Goal: Task Accomplishment & Management: Use online tool/utility

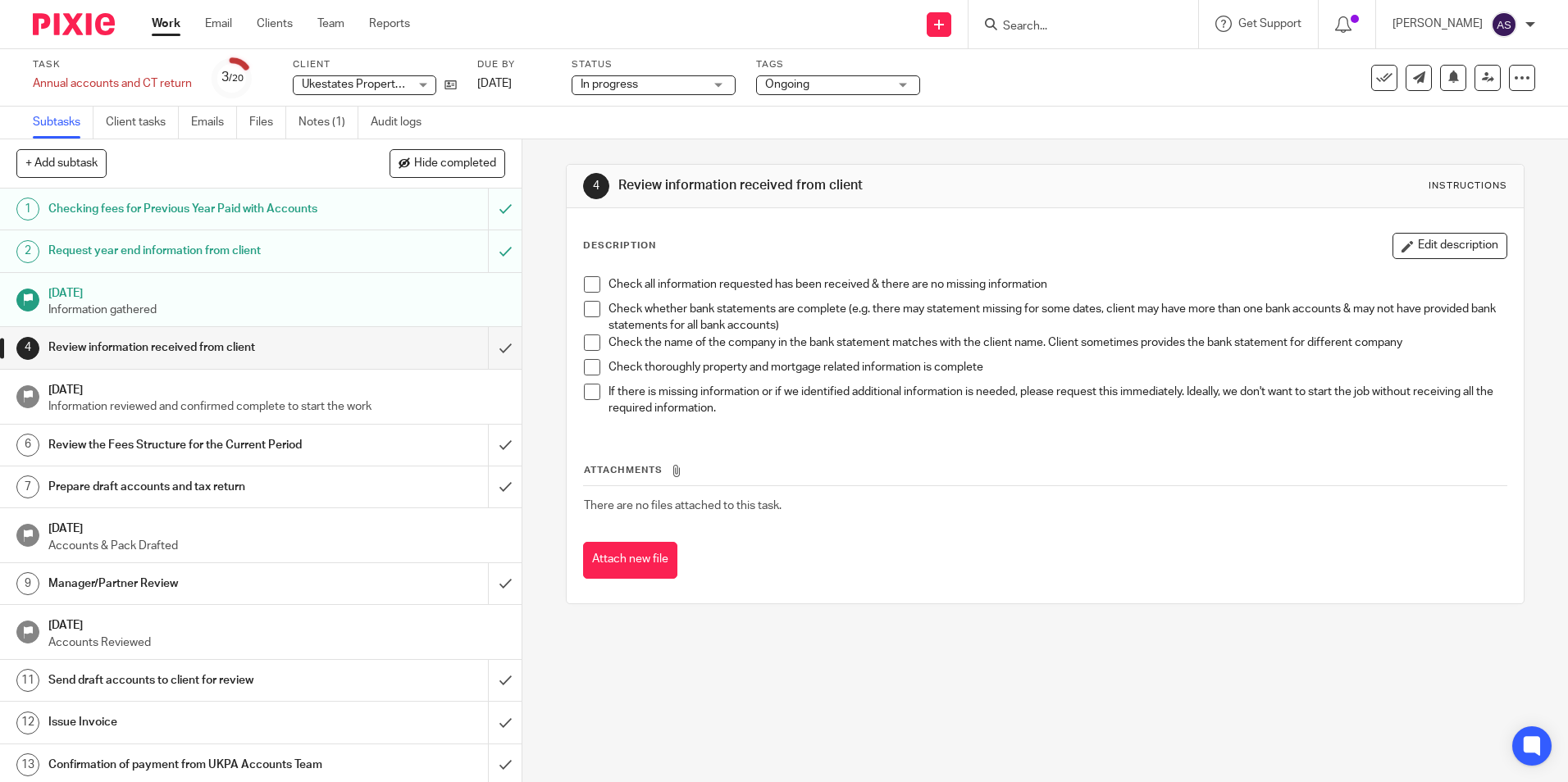
click at [58, 29] on img at bounding box center [74, 24] width 82 height 22
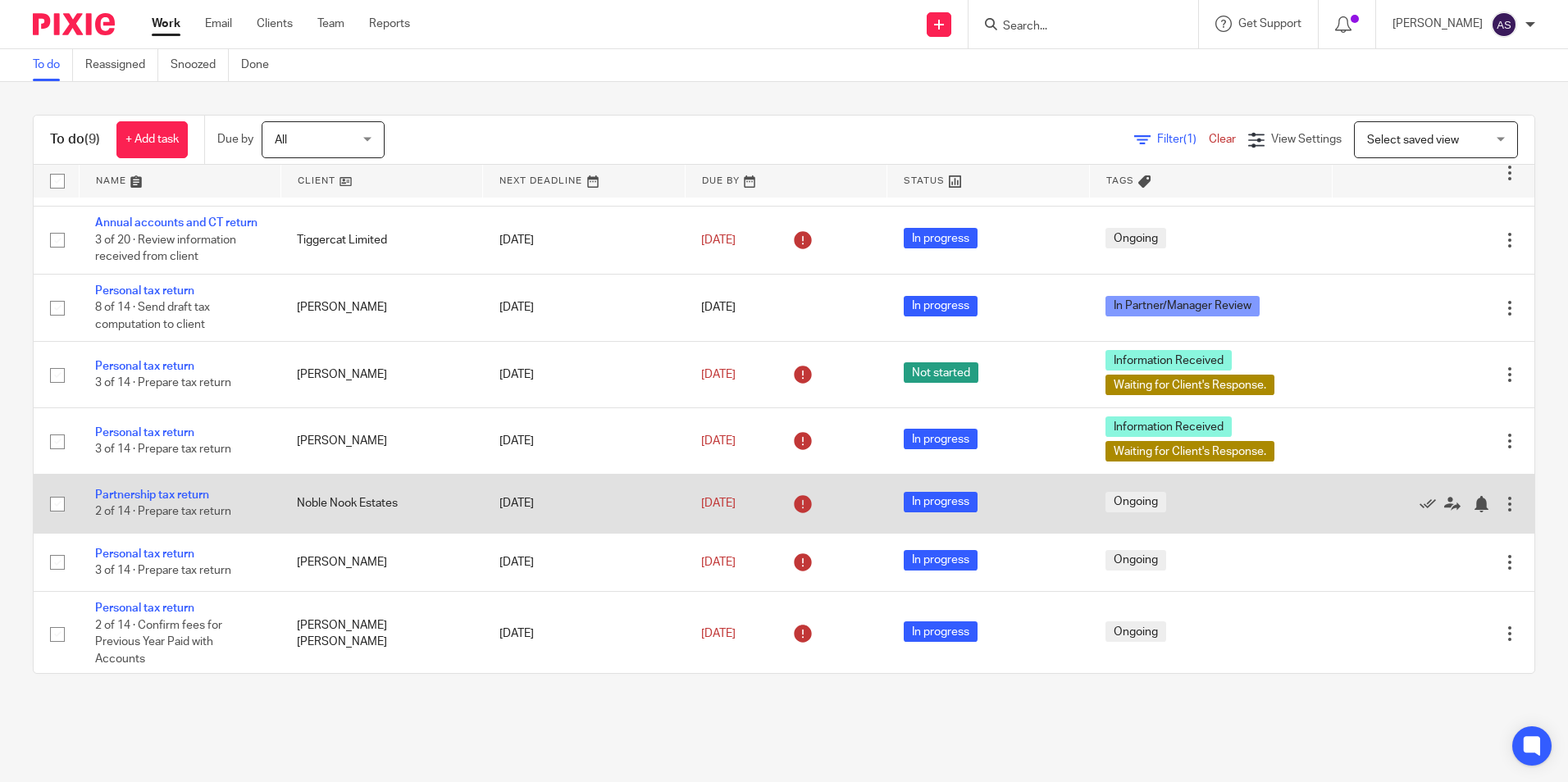
scroll to position [129, 0]
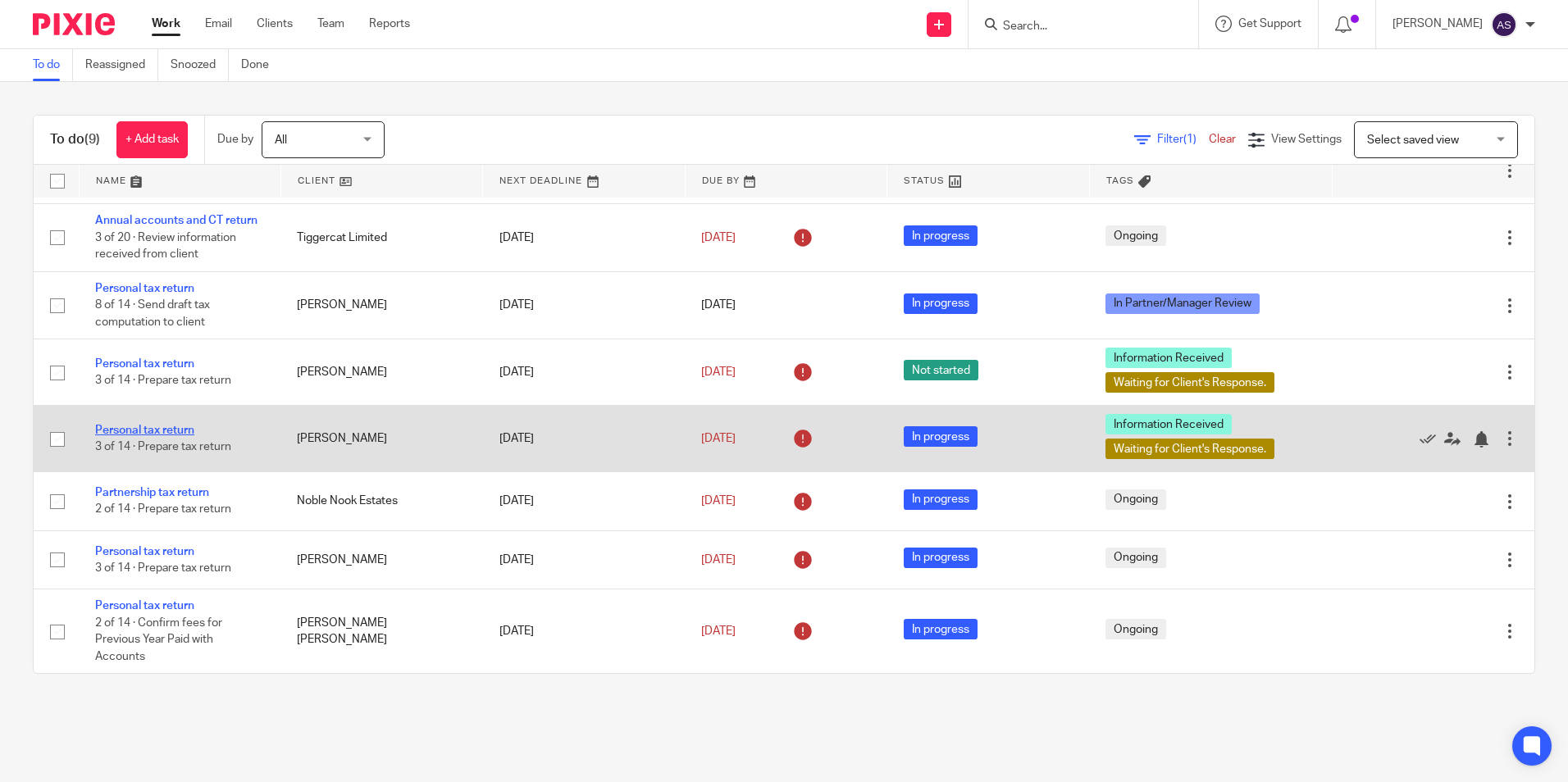
click at [175, 429] on link "Personal tax return" at bounding box center [144, 430] width 100 height 11
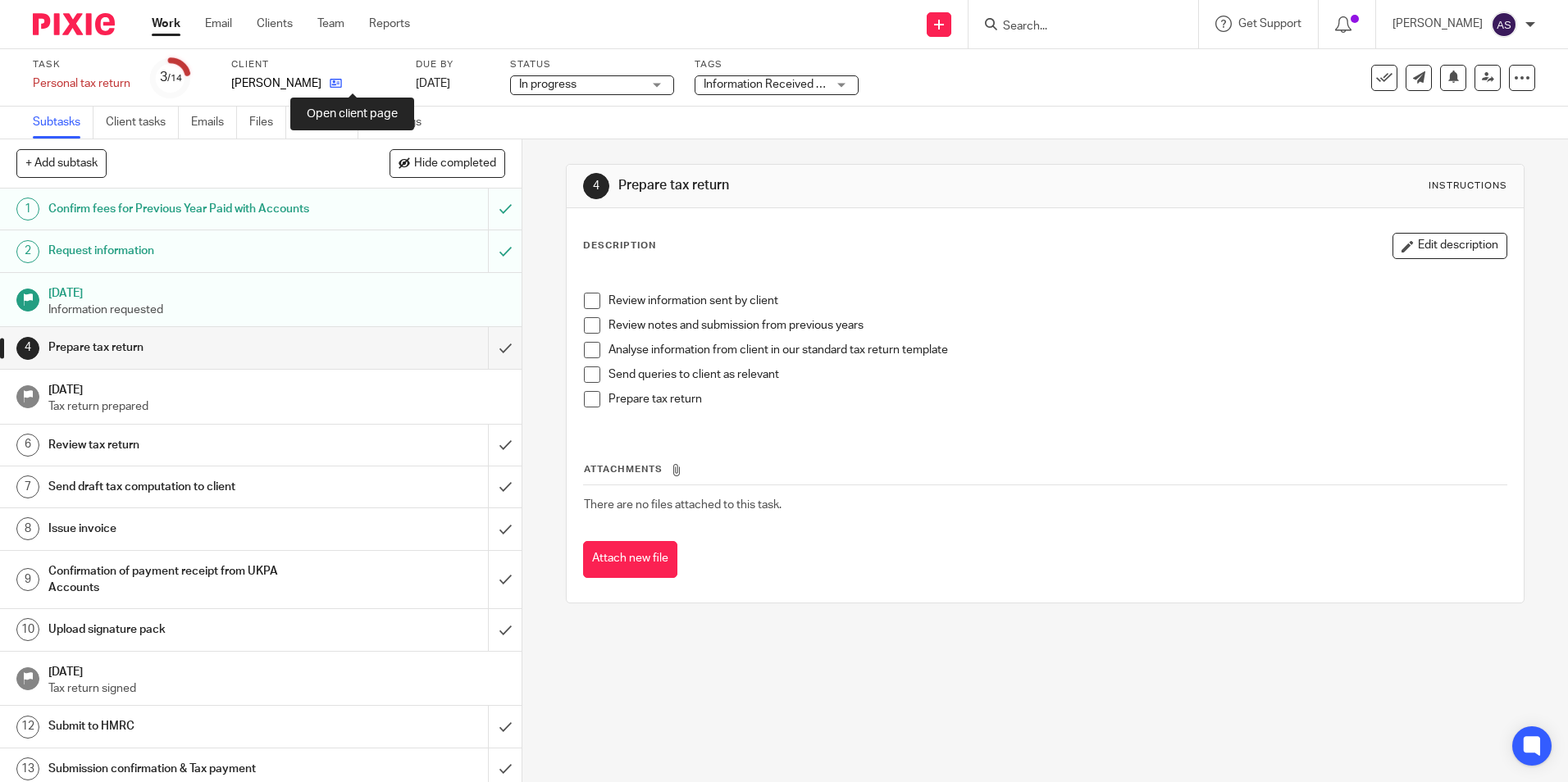
click at [342, 80] on icon at bounding box center [336, 82] width 12 height 12
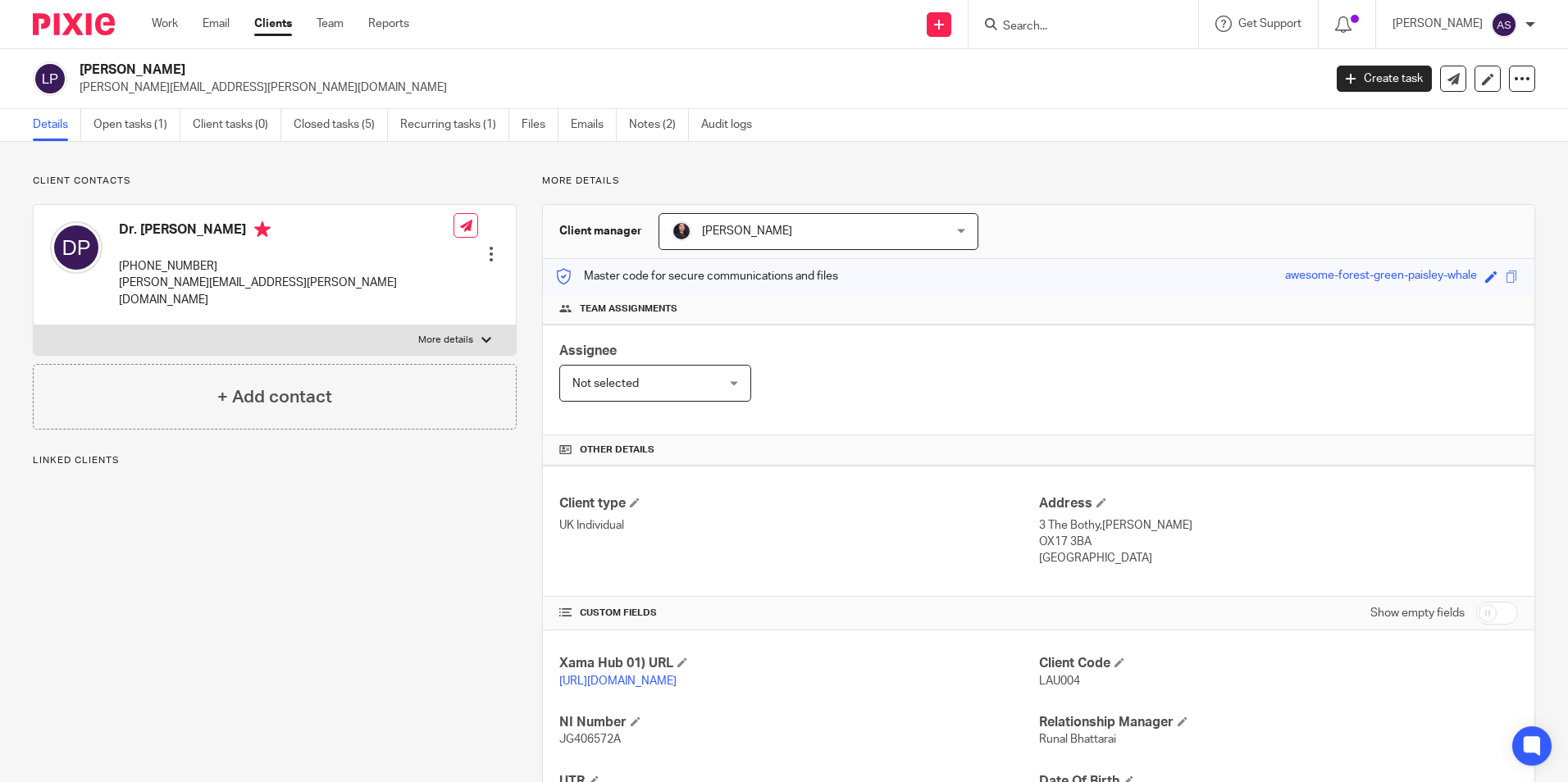
scroll to position [217, 0]
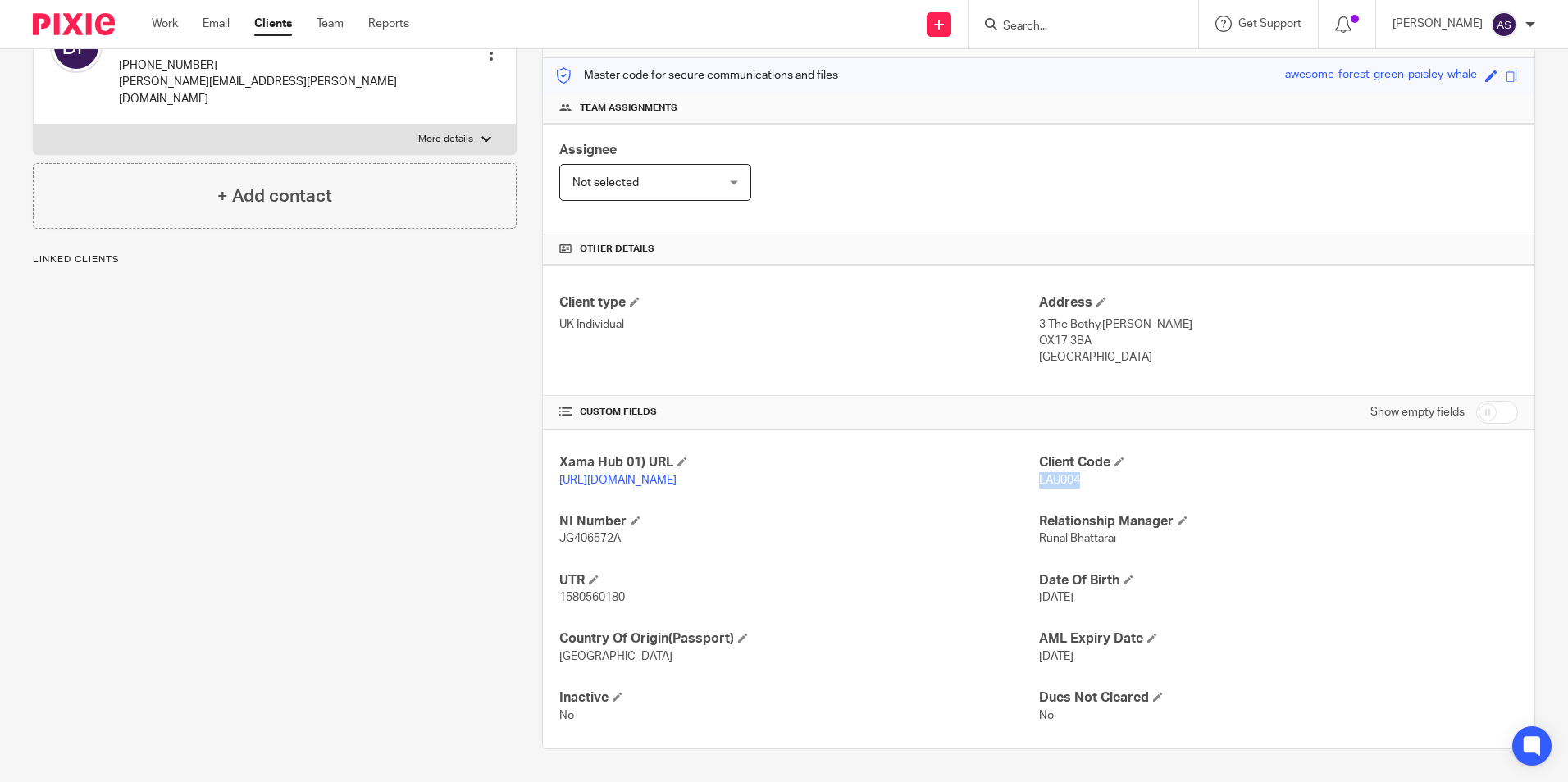
drag, startPoint x: 1030, startPoint y: 464, endPoint x: 1071, endPoint y: 465, distance: 41.0
click at [1071, 475] on span "LAU004" at bounding box center [1059, 481] width 41 height 11
copy span "LAU004"
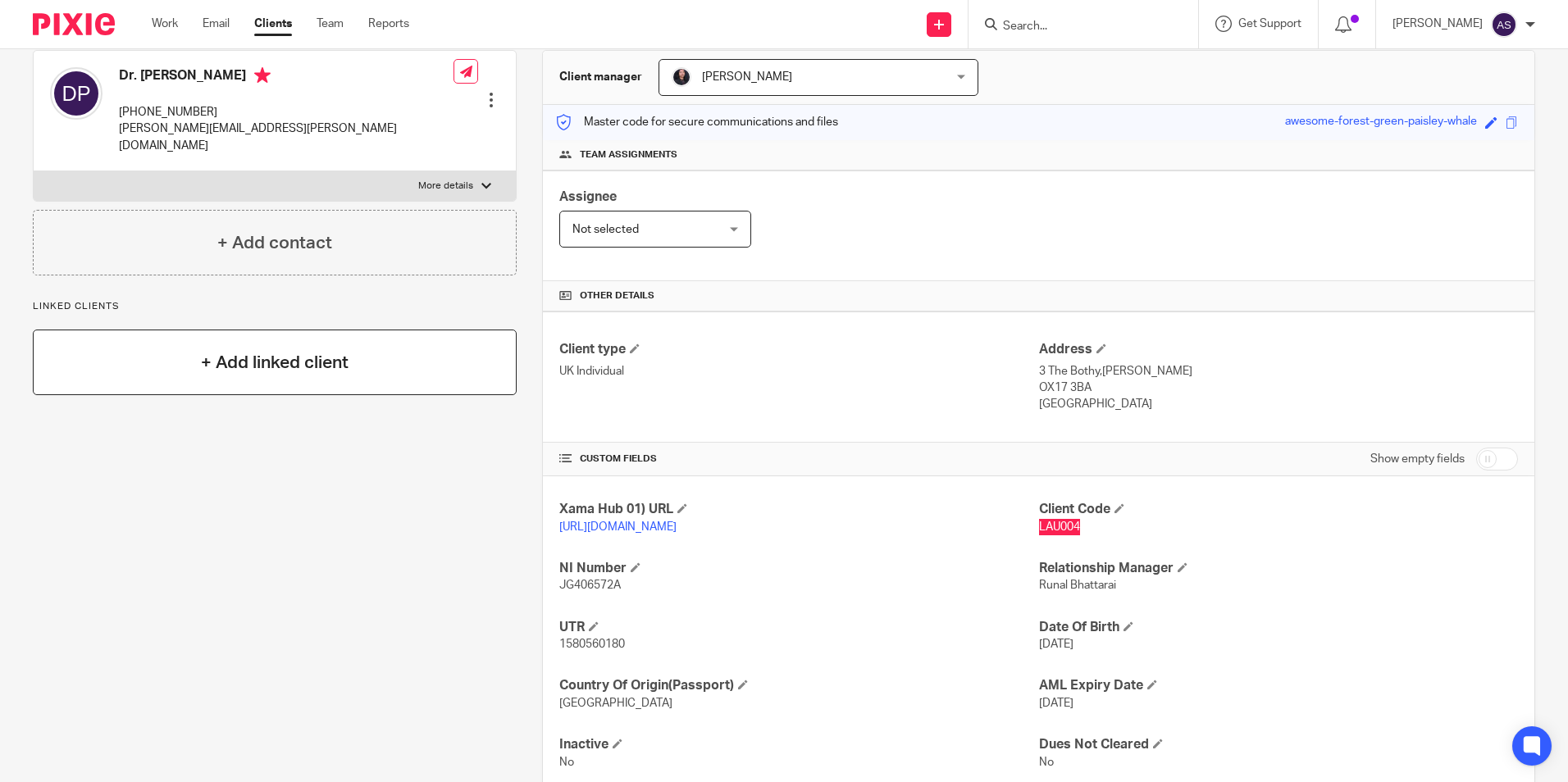
scroll to position [0, 0]
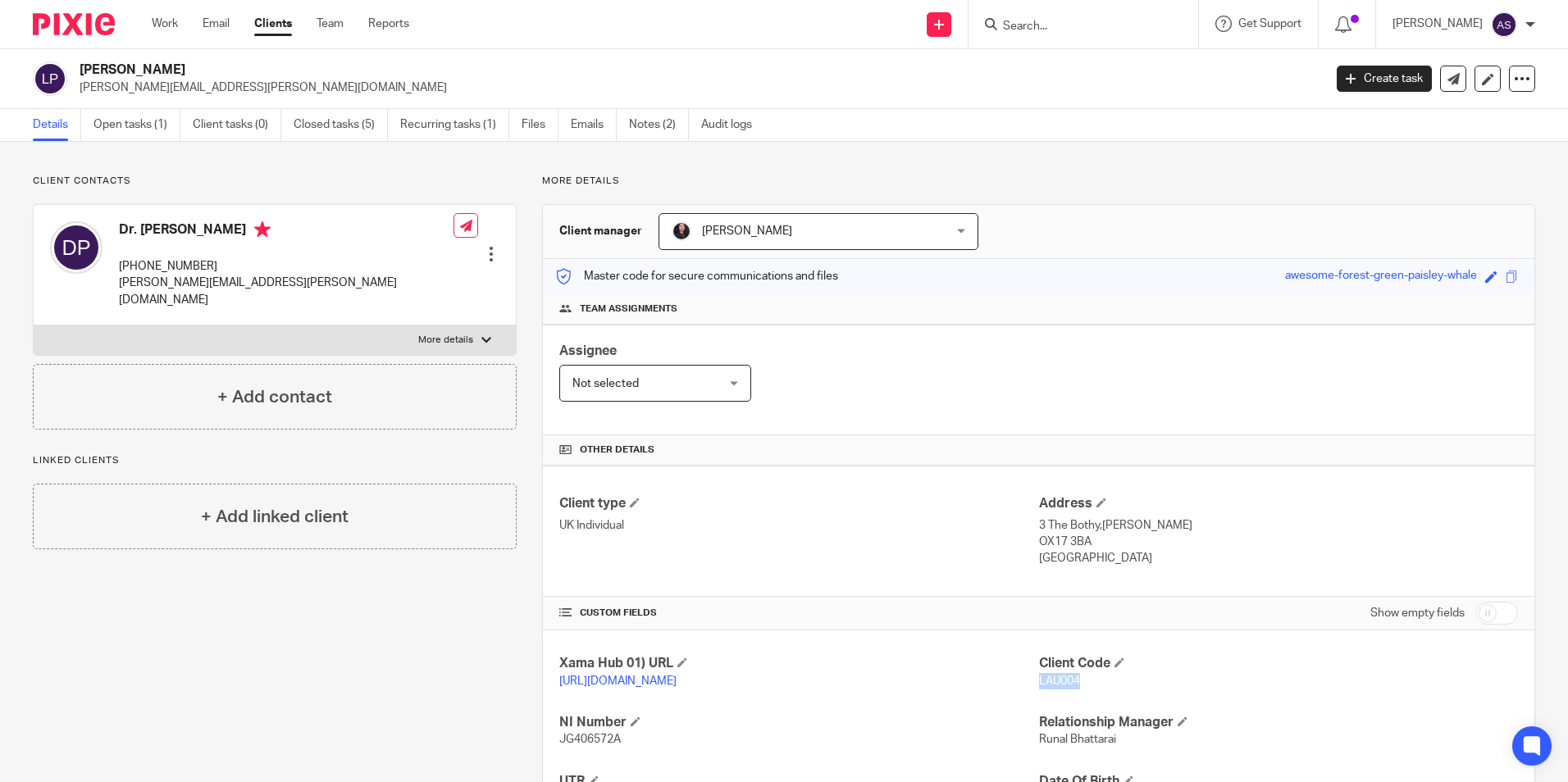
drag, startPoint x: 78, startPoint y: 67, endPoint x: 214, endPoint y: 70, distance: 136.0
click at [214, 70] on div "Laura Toralba Phillips laura.t.phillips@gmail.com" at bounding box center [672, 79] width 1279 height 34
copy h2 "[PERSON_NAME]"
click at [65, 20] on img at bounding box center [74, 24] width 82 height 22
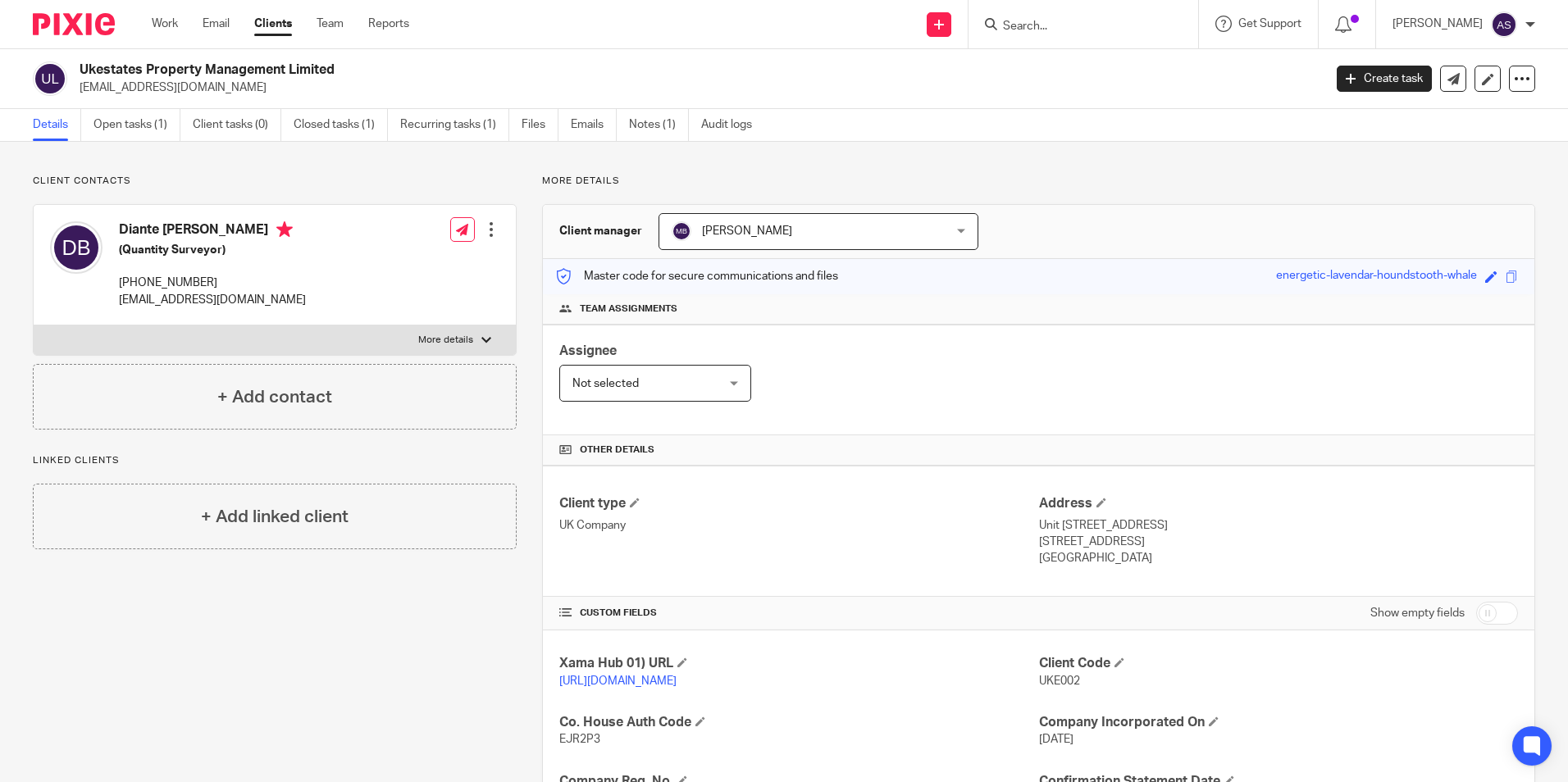
scroll to position [112, 0]
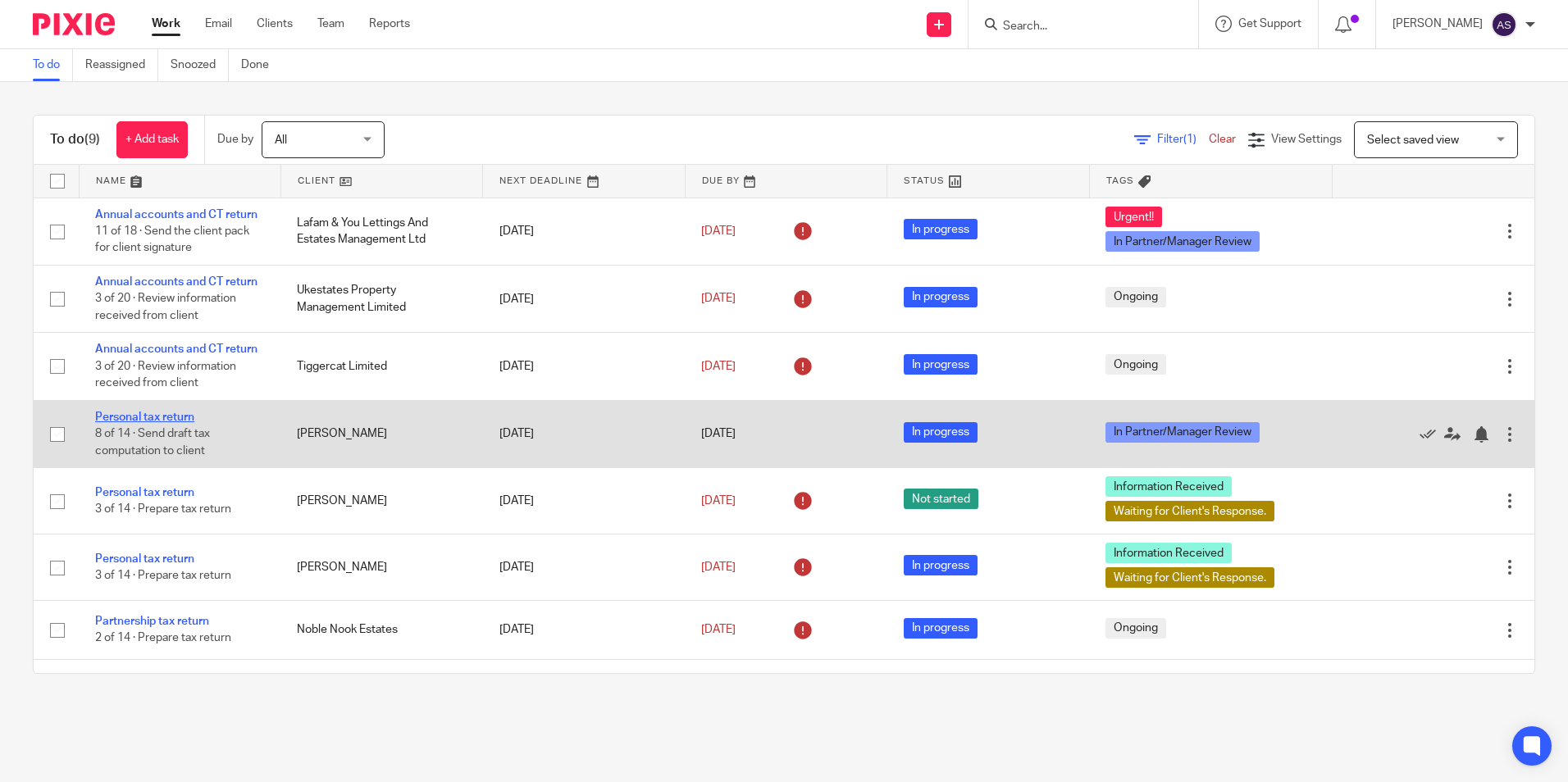
click at [185, 420] on link "Personal tax return" at bounding box center [144, 417] width 100 height 11
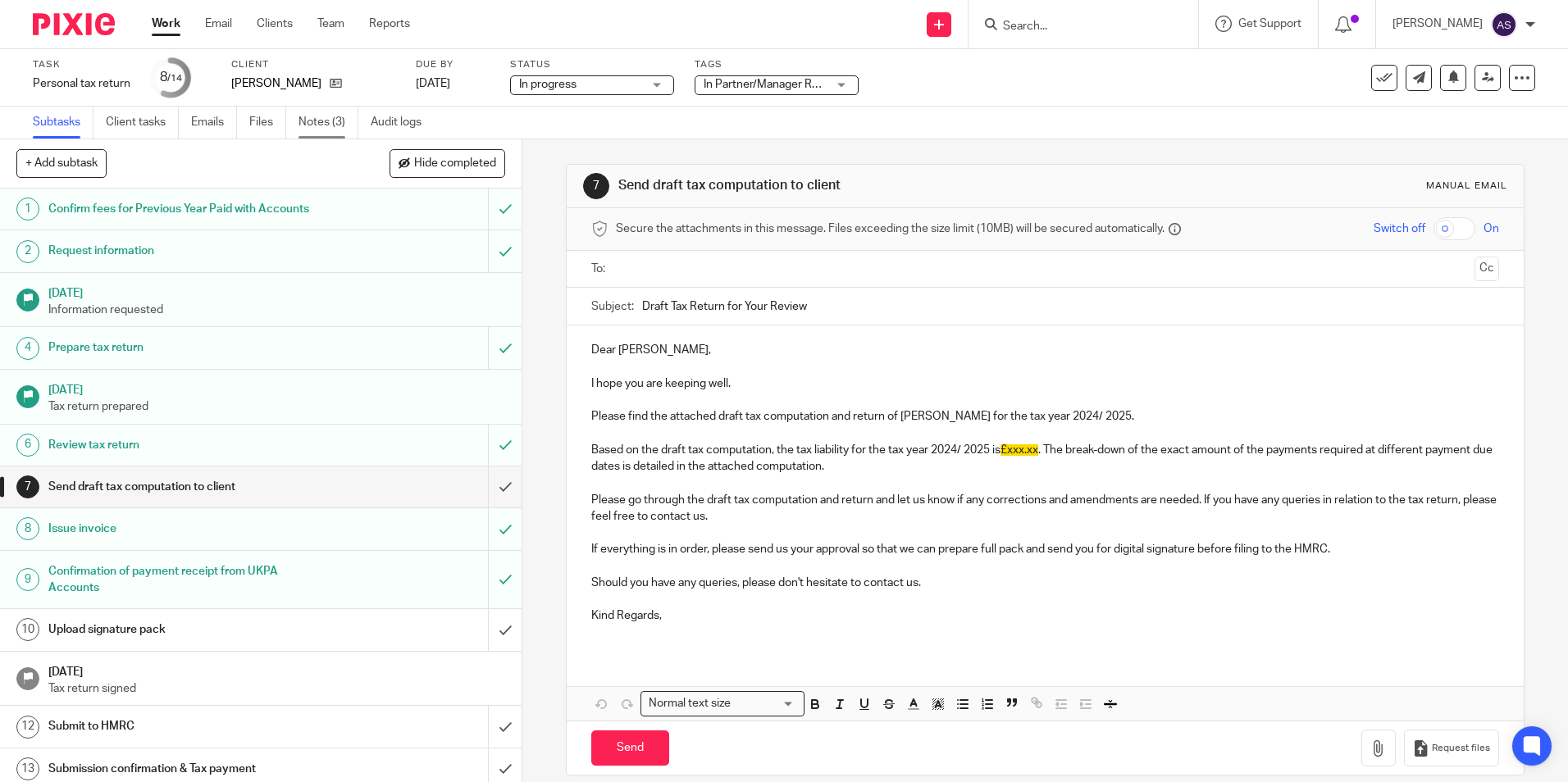
click at [337, 118] on link "Notes (3)" at bounding box center [328, 122] width 60 height 32
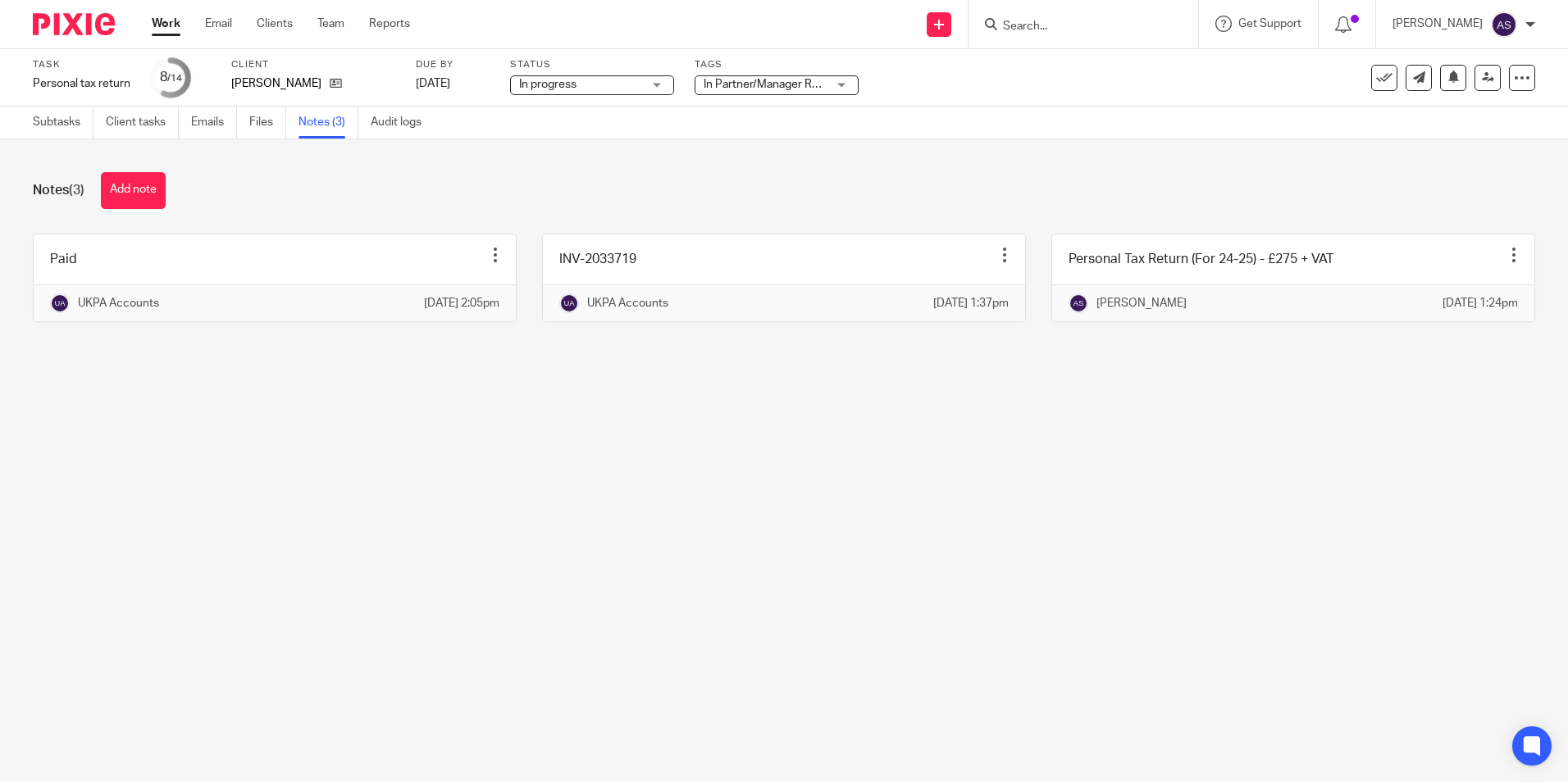
click at [281, 196] on div "Notes (3) Add note" at bounding box center [784, 191] width 1503 height 37
click at [150, 176] on button "Add note" at bounding box center [133, 191] width 64 height 37
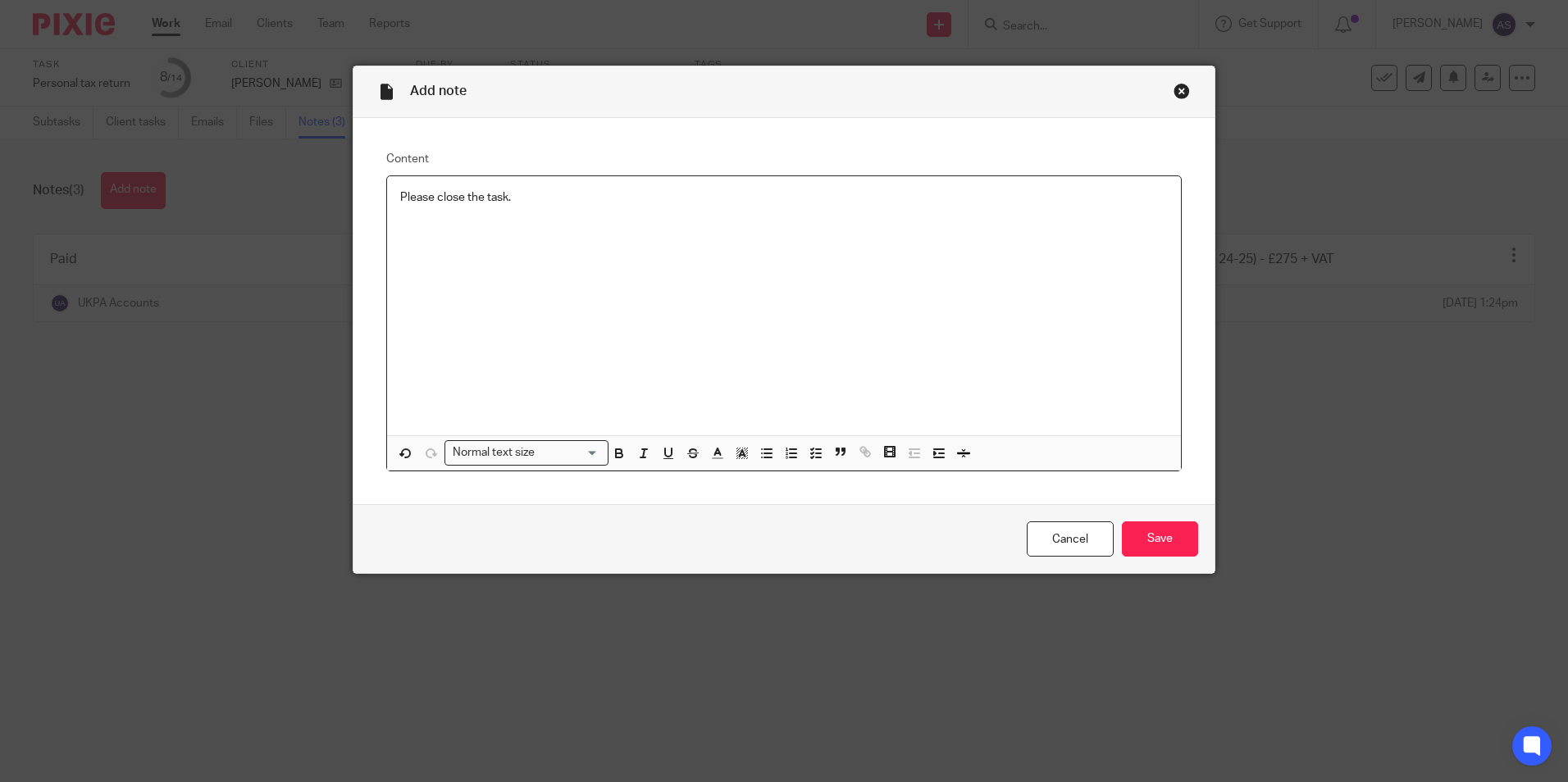
click at [581, 212] on div "Please close the task." at bounding box center [783, 305] width 793 height 259
click at [1157, 536] on input "Save" at bounding box center [1159, 538] width 76 height 35
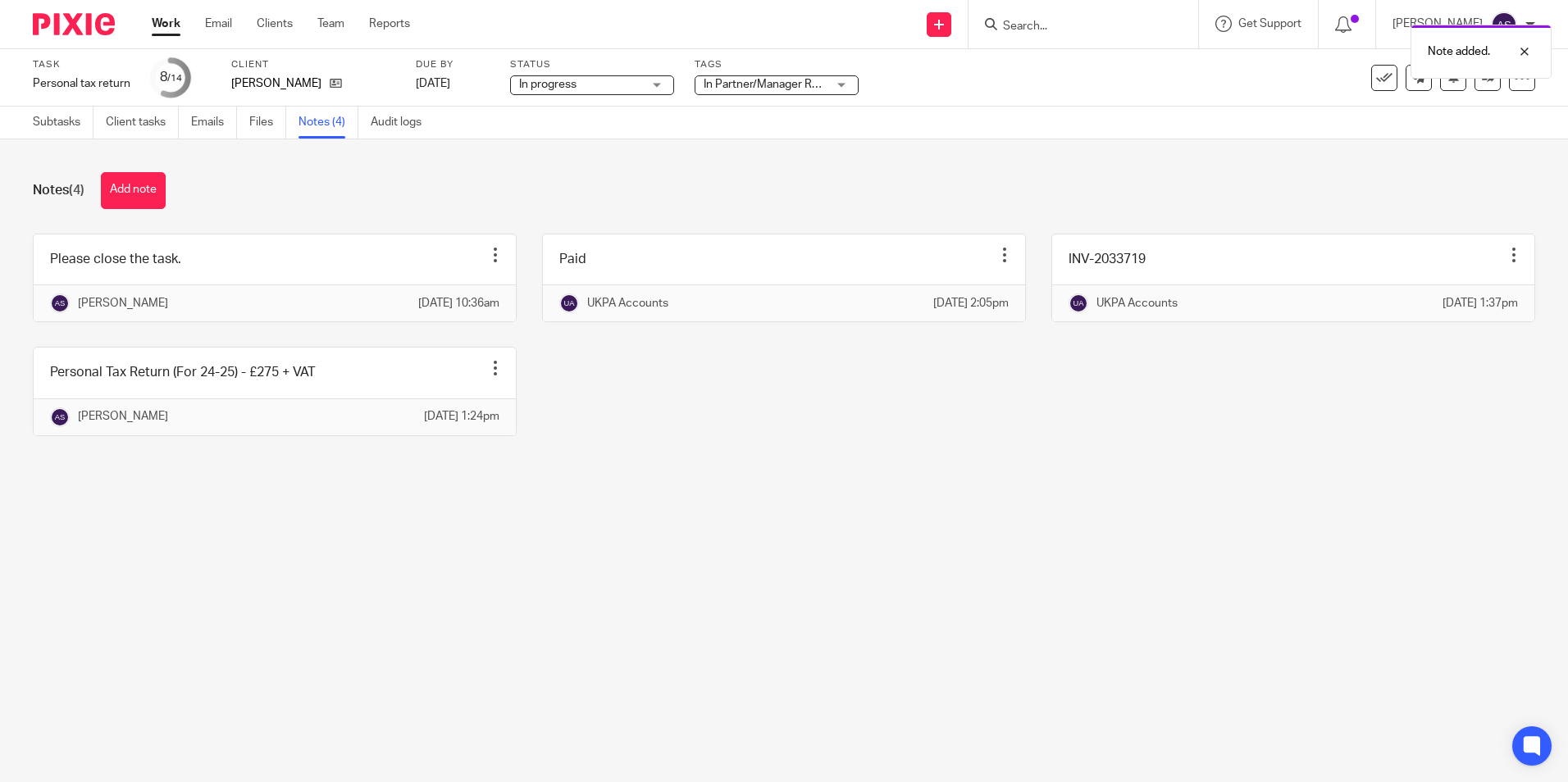
click at [565, 446] on div "Please close the task. Edit note Delete note Anish K Sarraf 21 Aug 2025 10:36am…" at bounding box center [771, 348] width 1527 height 227
click at [866, 446] on div "Please close the task. Edit note Delete note Anish K Sarraf 21 Aug 2025 10:36am…" at bounding box center [771, 348] width 1527 height 227
click at [1526, 49] on div at bounding box center [1512, 51] width 45 height 20
click at [1230, 164] on div "Notes (4) Add note Please close the task. Edit note Delete note Anish K Sarraf …" at bounding box center [784, 317] width 1568 height 355
click at [336, 187] on div "Notes (4) Add note" at bounding box center [784, 191] width 1503 height 37
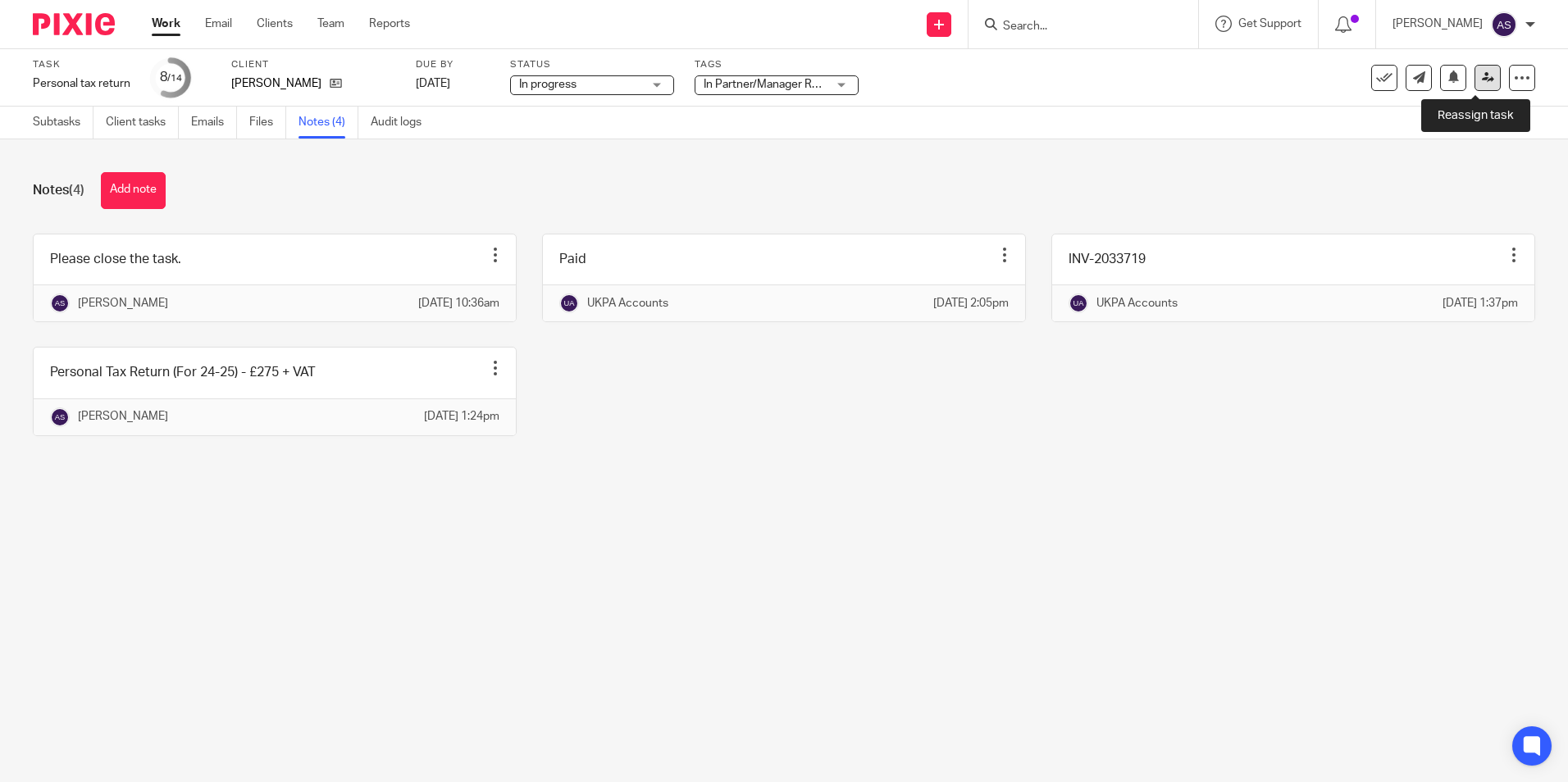
click at [1482, 76] on icon at bounding box center [1487, 77] width 12 height 12
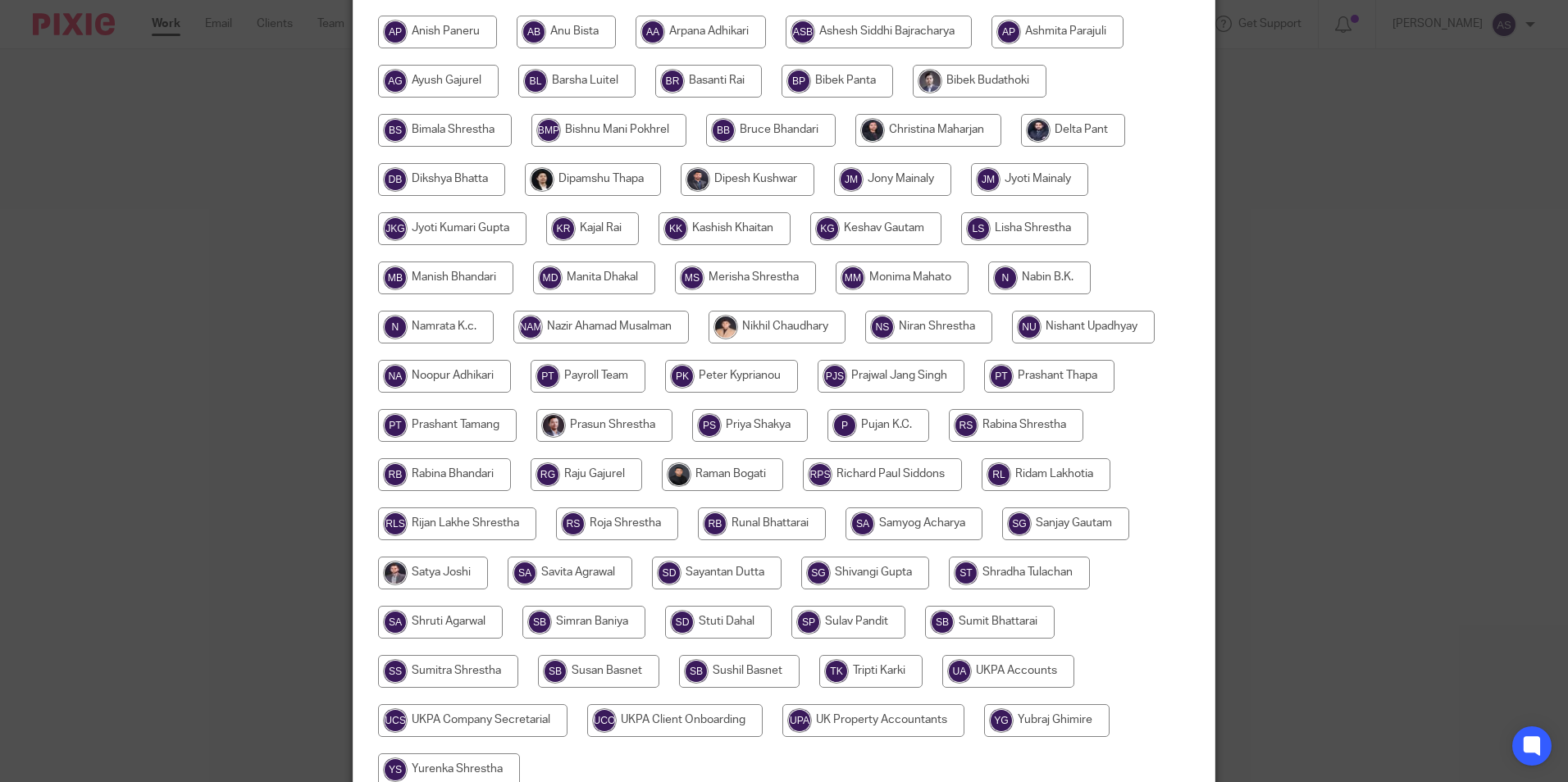
scroll to position [487, 0]
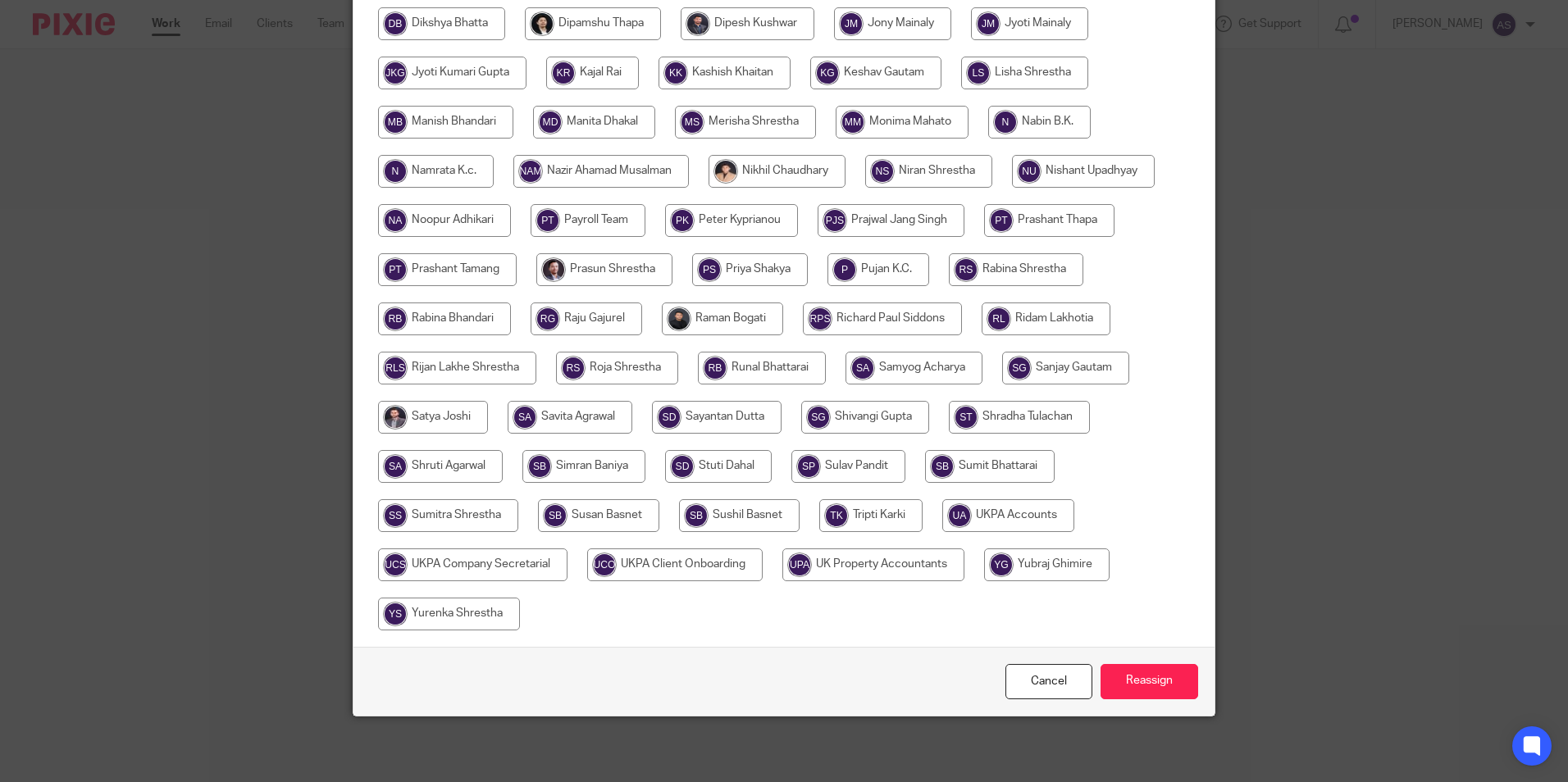
click at [978, 517] on input "radio" at bounding box center [1008, 516] width 132 height 33
radio input "true"
click at [1142, 682] on input "Reassign" at bounding box center [1149, 682] width 98 height 35
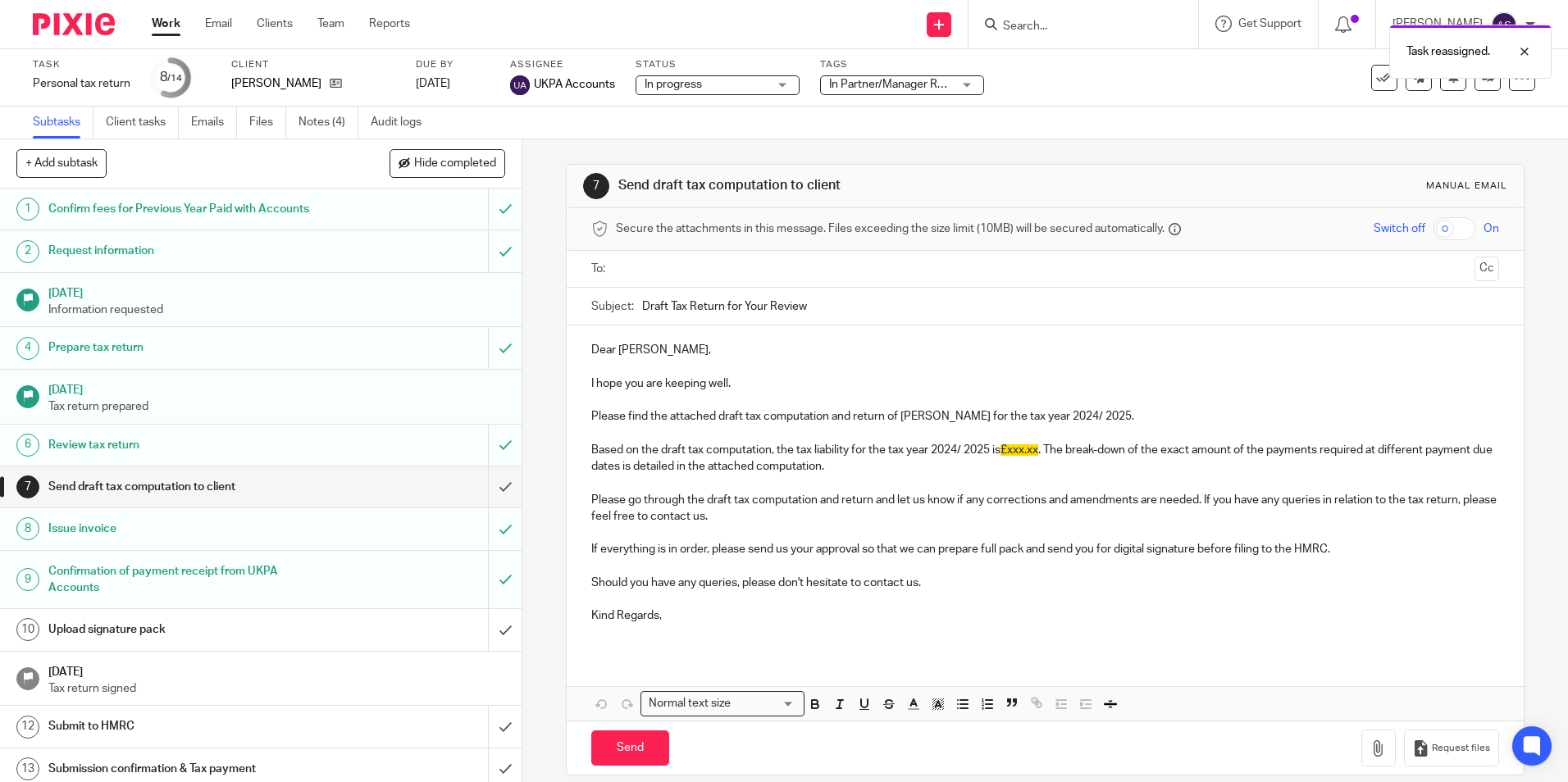
click at [84, 27] on img at bounding box center [74, 24] width 82 height 22
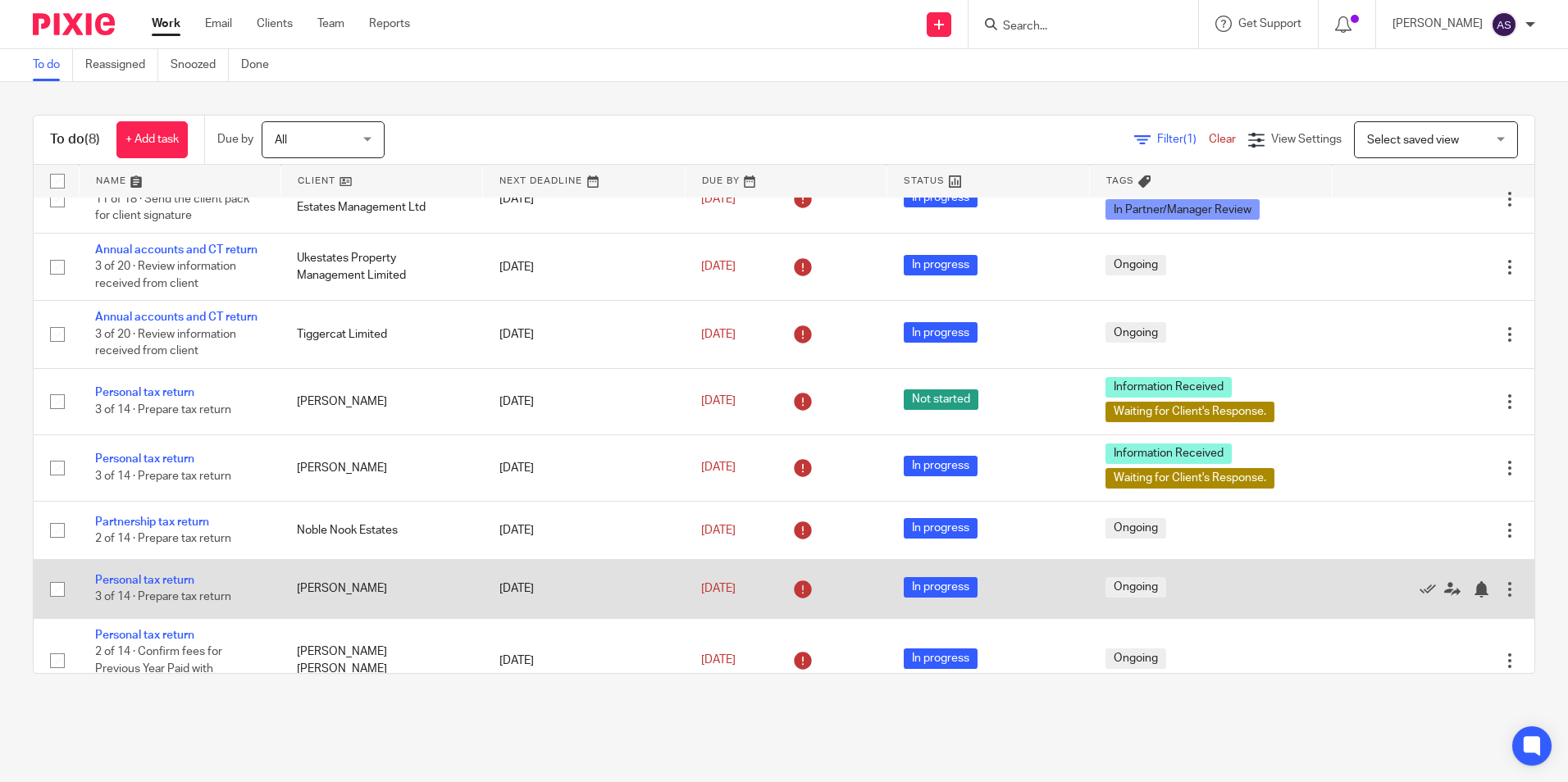
scroll to position [62, 0]
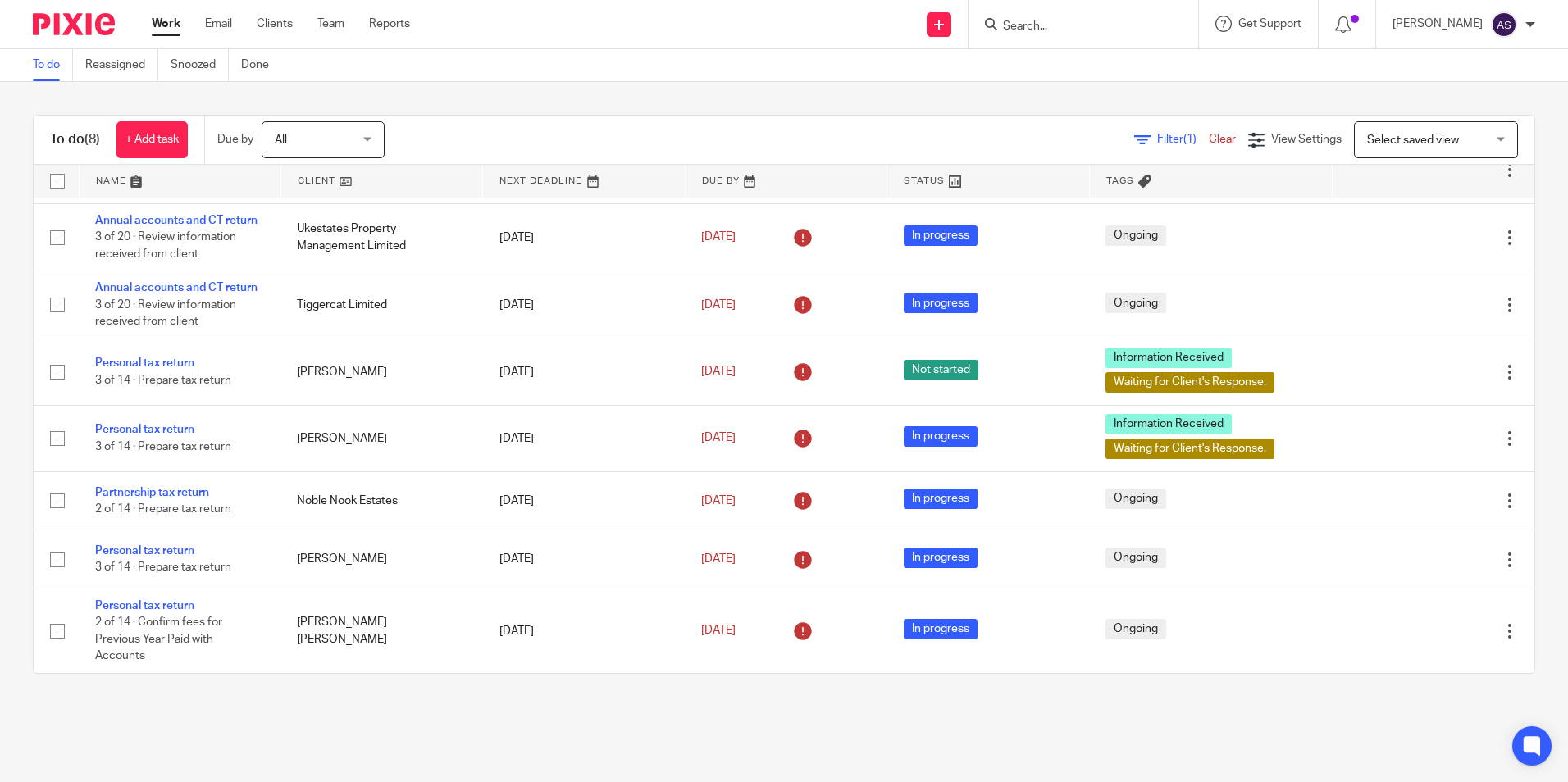
click at [1090, 26] on input "Search" at bounding box center [1075, 27] width 148 height 15
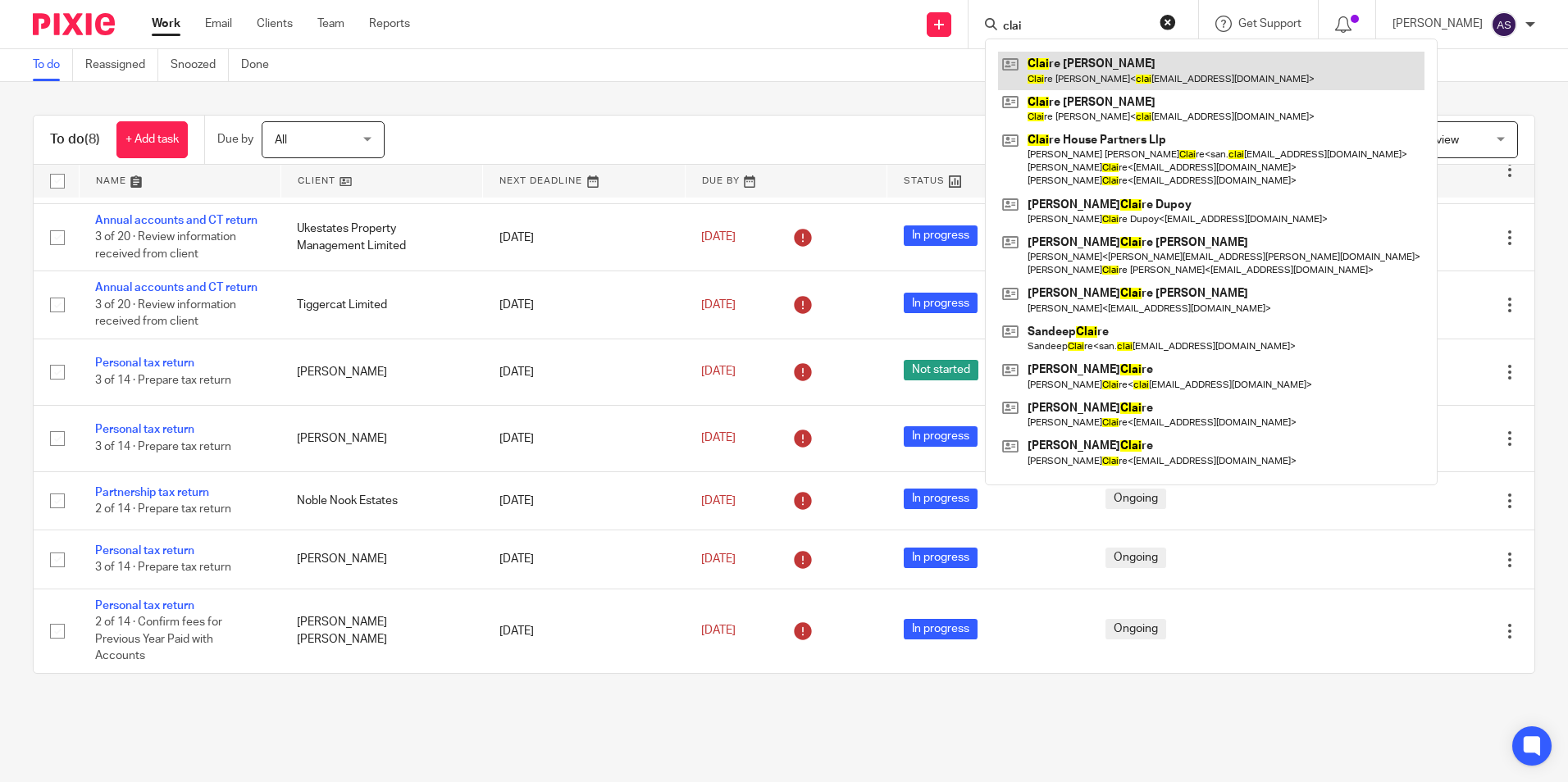
type input "clai"
click at [1171, 61] on link at bounding box center [1212, 70] width 427 height 38
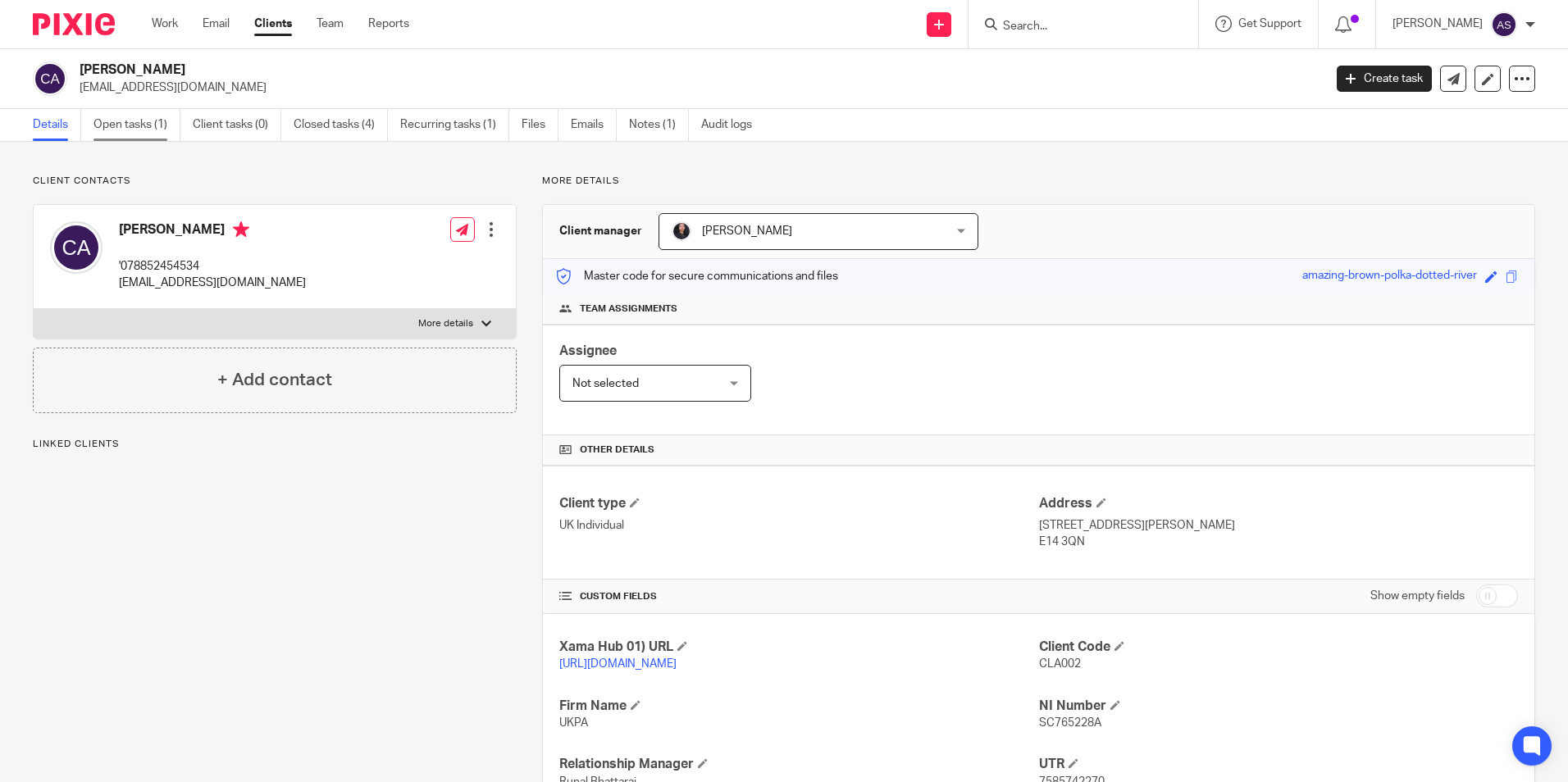
click at [131, 118] on link "Open tasks (1)" at bounding box center [137, 125] width 87 height 32
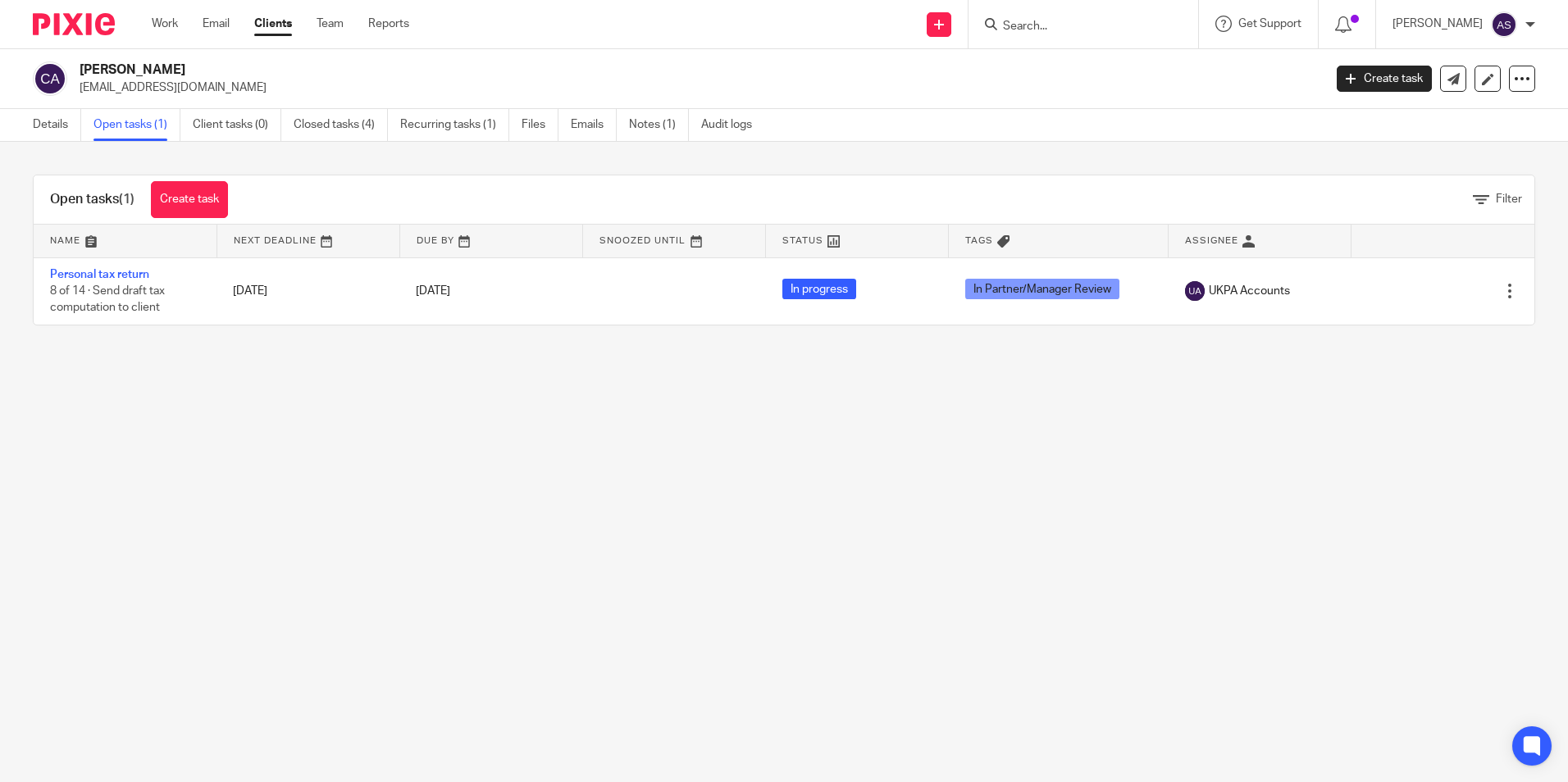
click at [95, 279] on link "Personal tax return" at bounding box center [100, 275] width 100 height 11
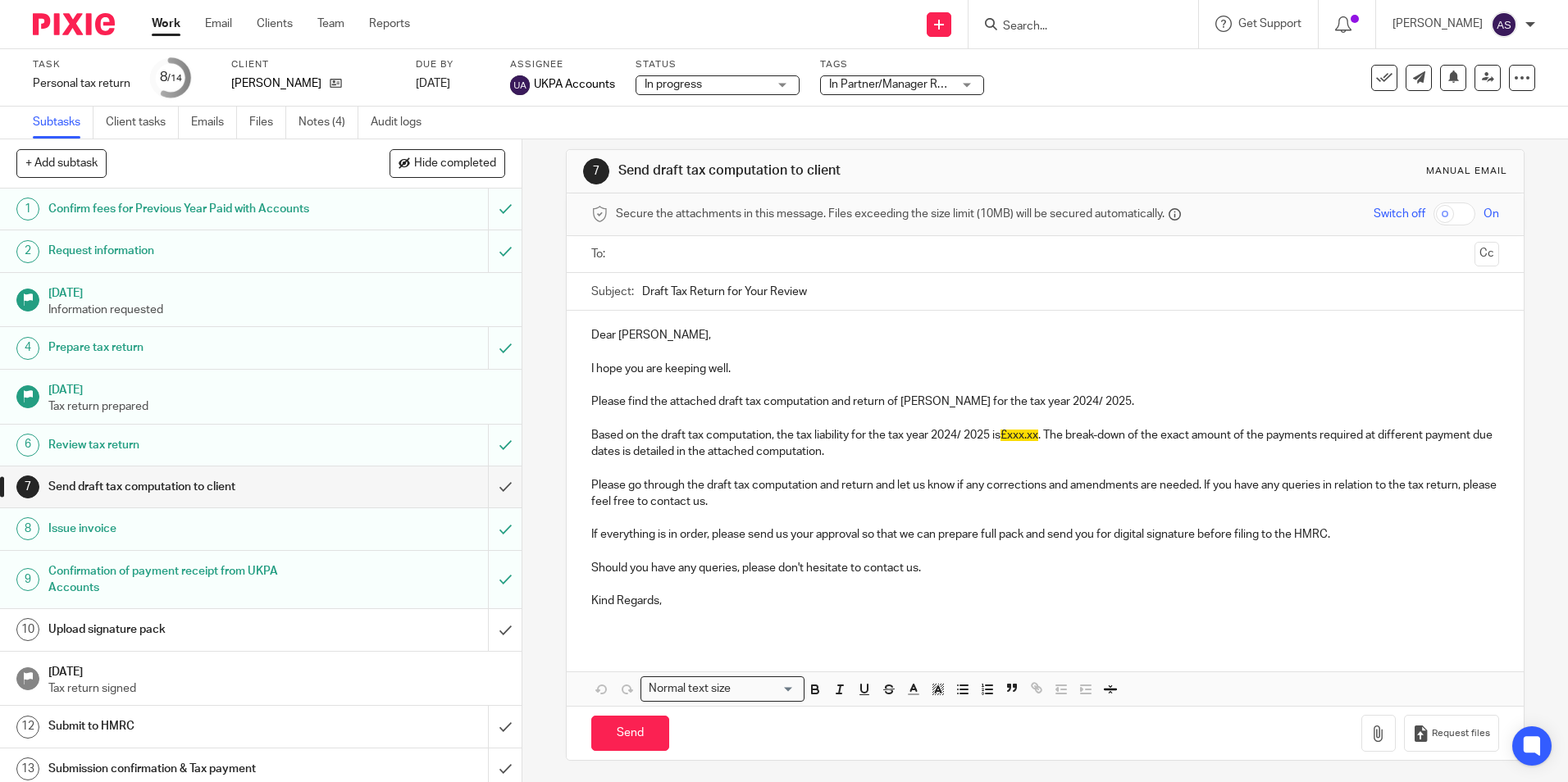
scroll to position [18, 0]
click at [487, 483] on input "submit" at bounding box center [261, 486] width 521 height 41
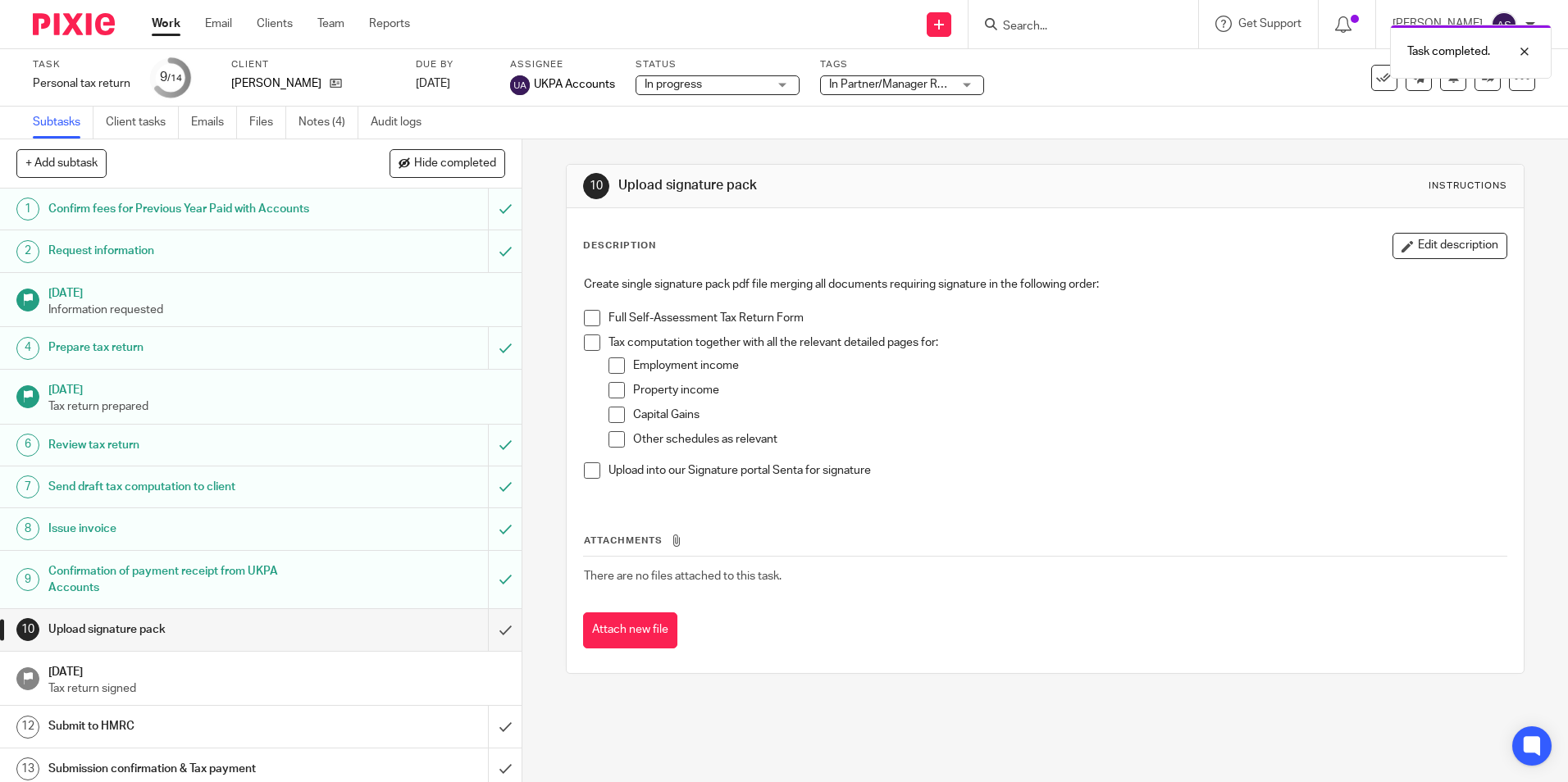
click at [587, 312] on span at bounding box center [592, 318] width 16 height 16
click at [592, 336] on span at bounding box center [592, 342] width 16 height 16
click at [609, 363] on span at bounding box center [616, 365] width 16 height 16
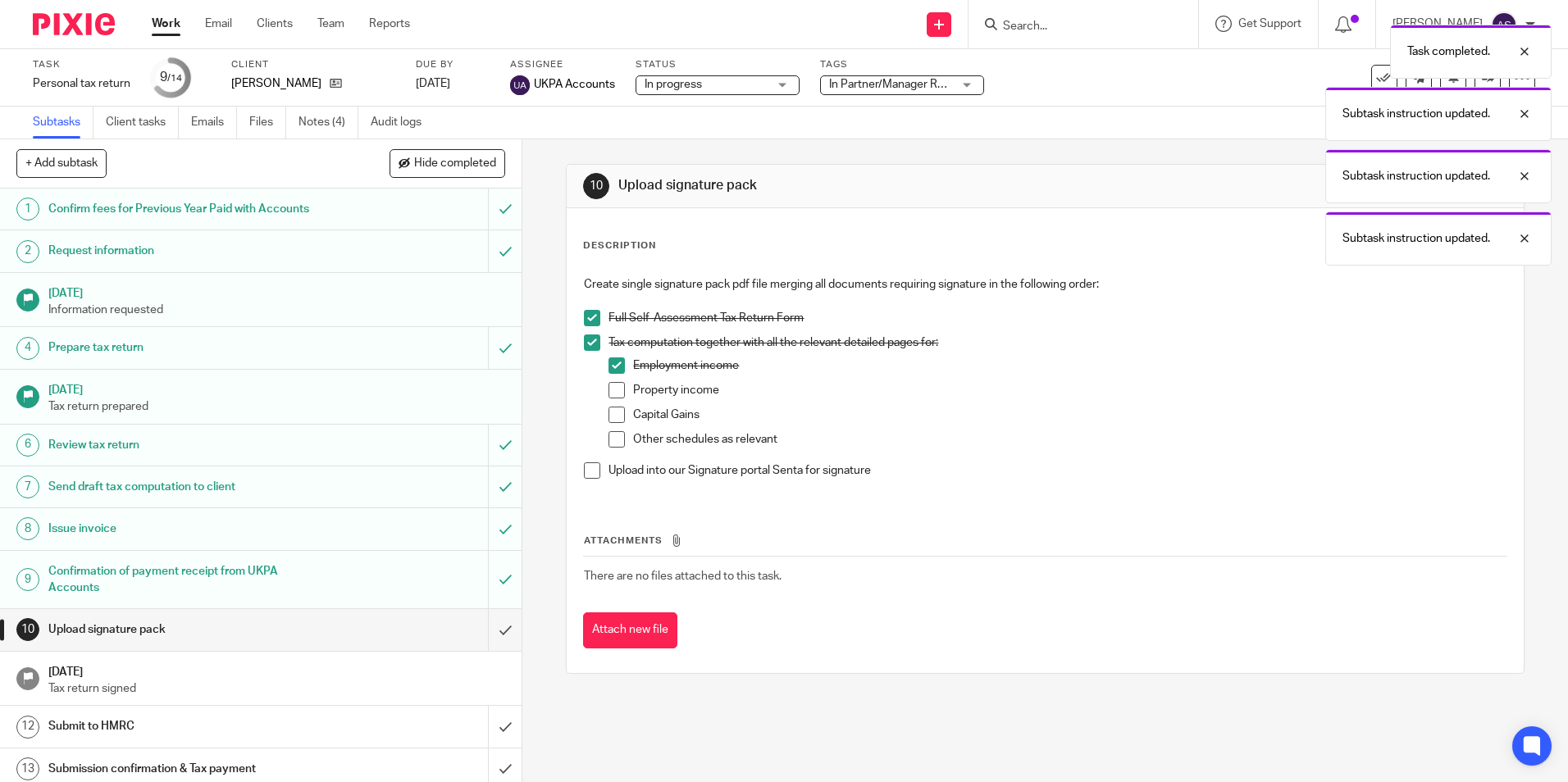
click at [613, 391] on span at bounding box center [616, 390] width 16 height 16
click at [585, 470] on span at bounding box center [592, 470] width 16 height 16
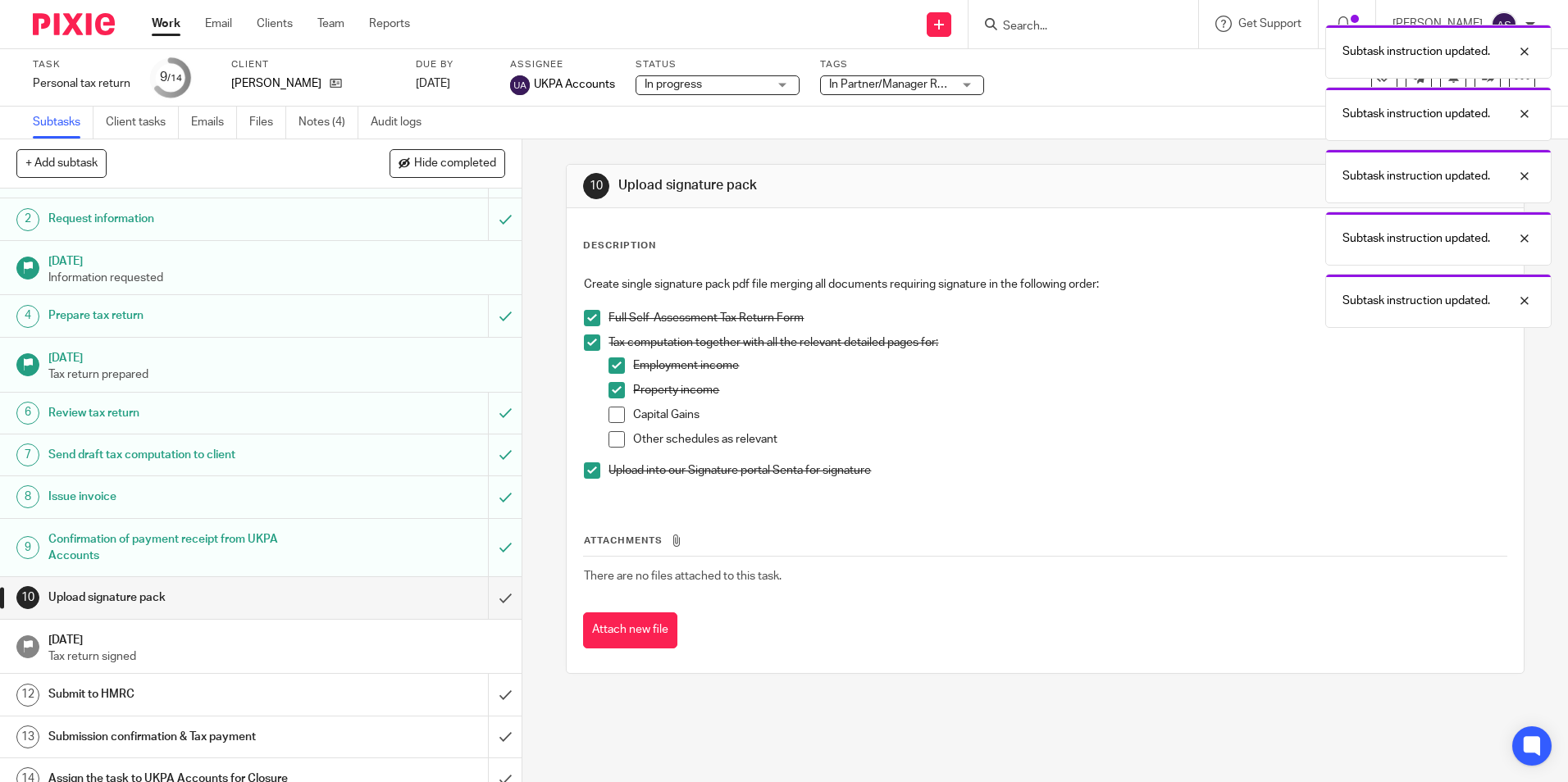
scroll to position [50, 0]
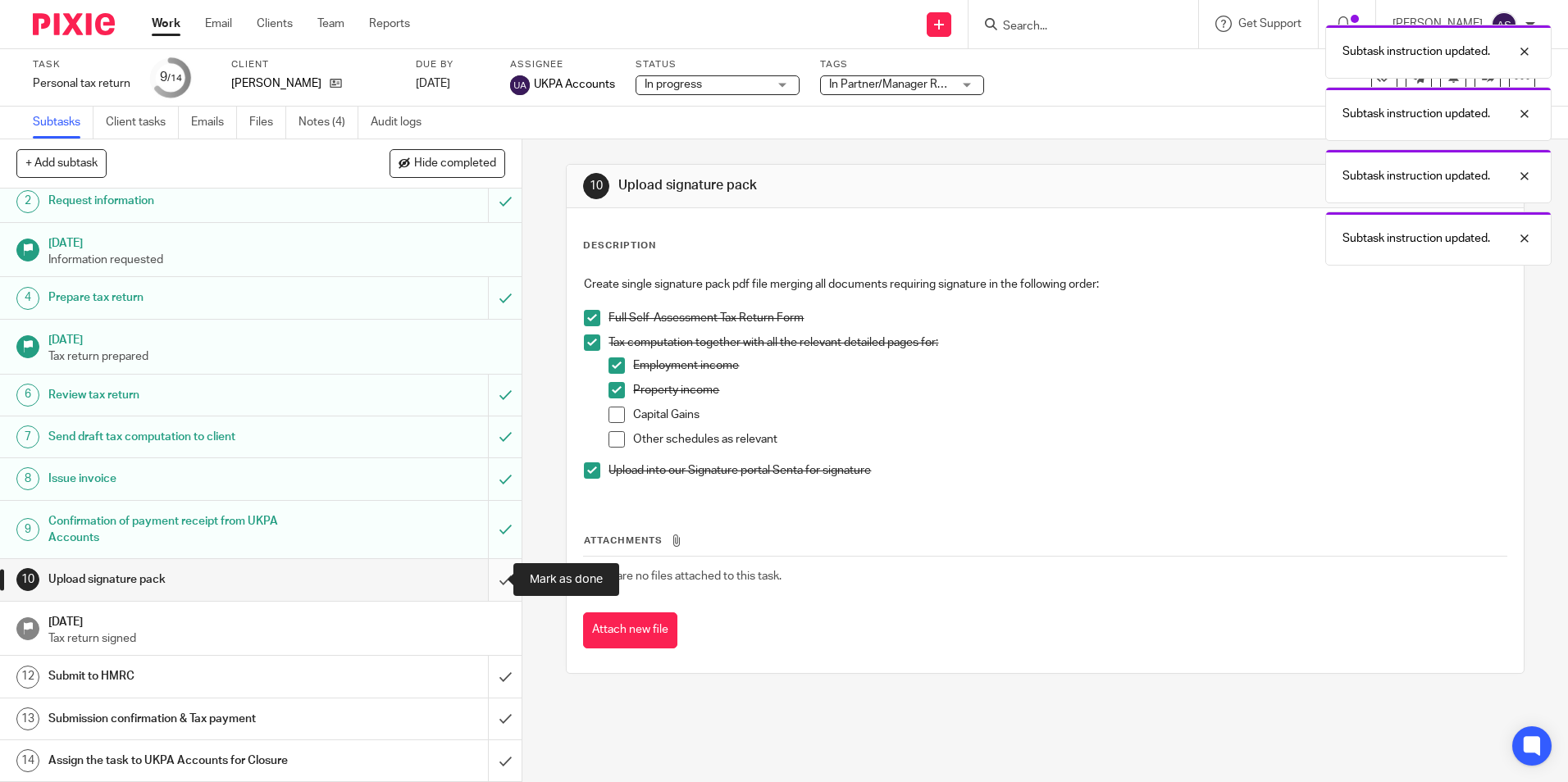
click at [488, 573] on input "submit" at bounding box center [261, 579] width 521 height 41
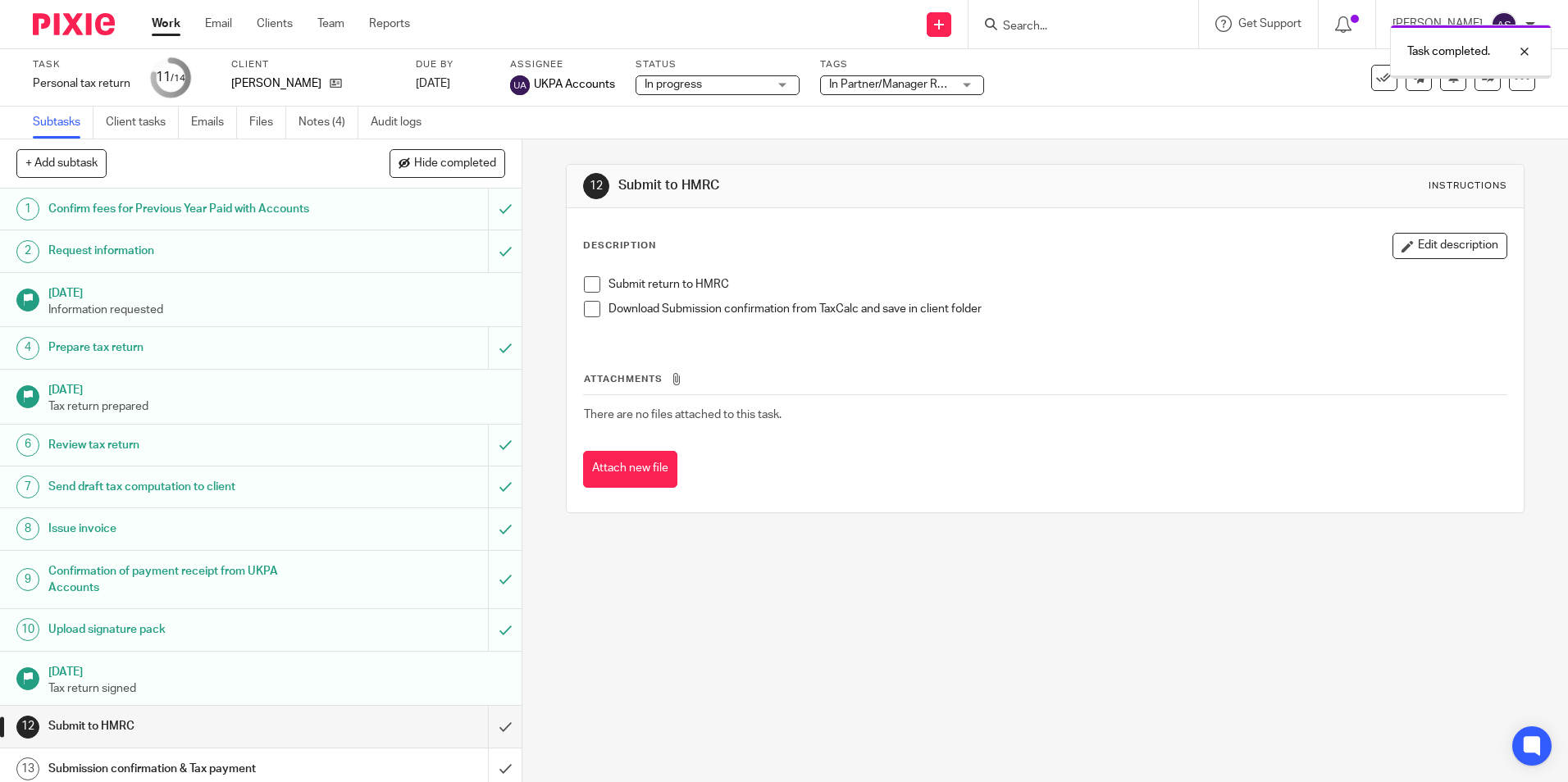
scroll to position [50, 0]
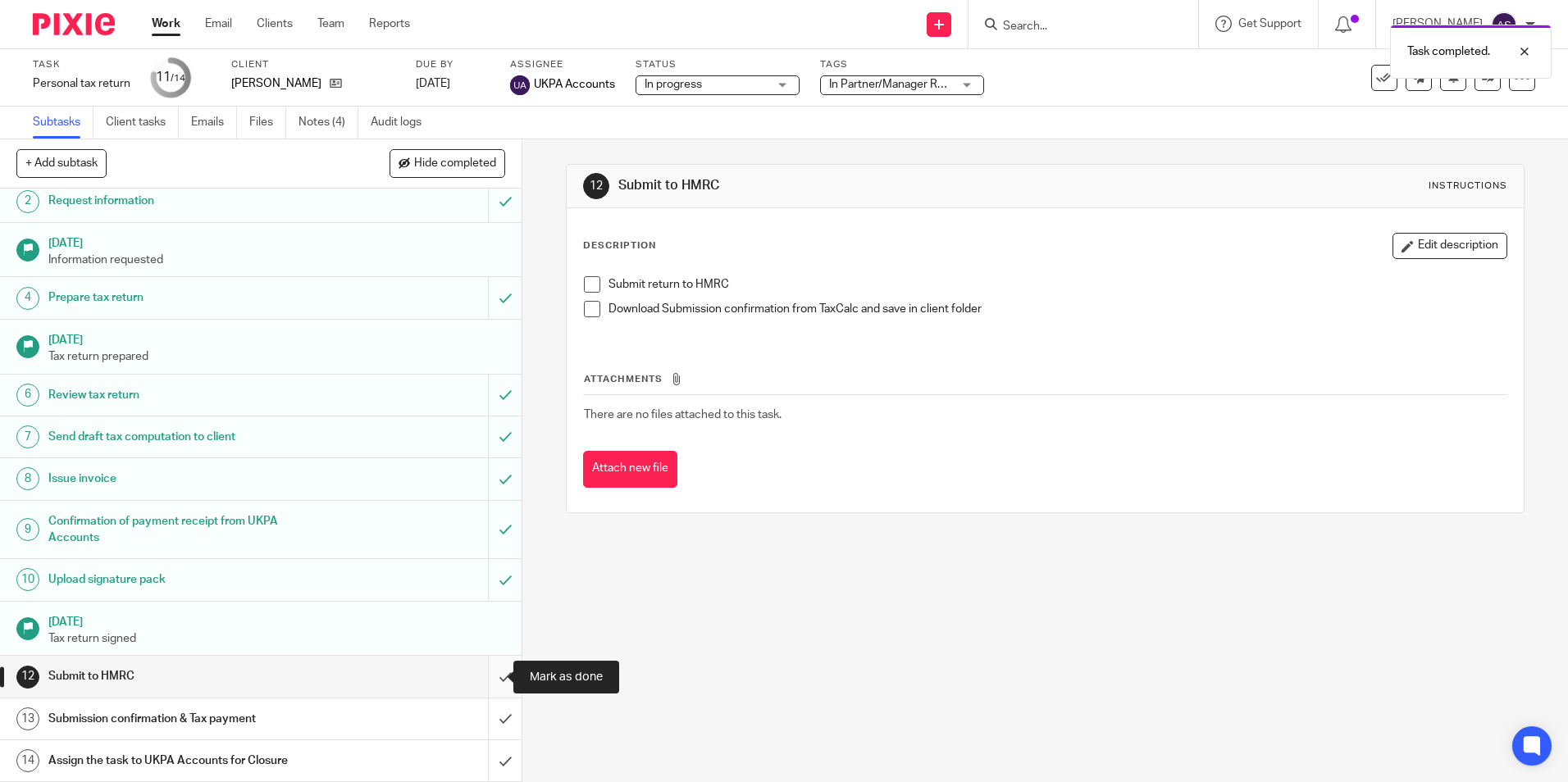
click at [491, 669] on input "submit" at bounding box center [261, 676] width 521 height 41
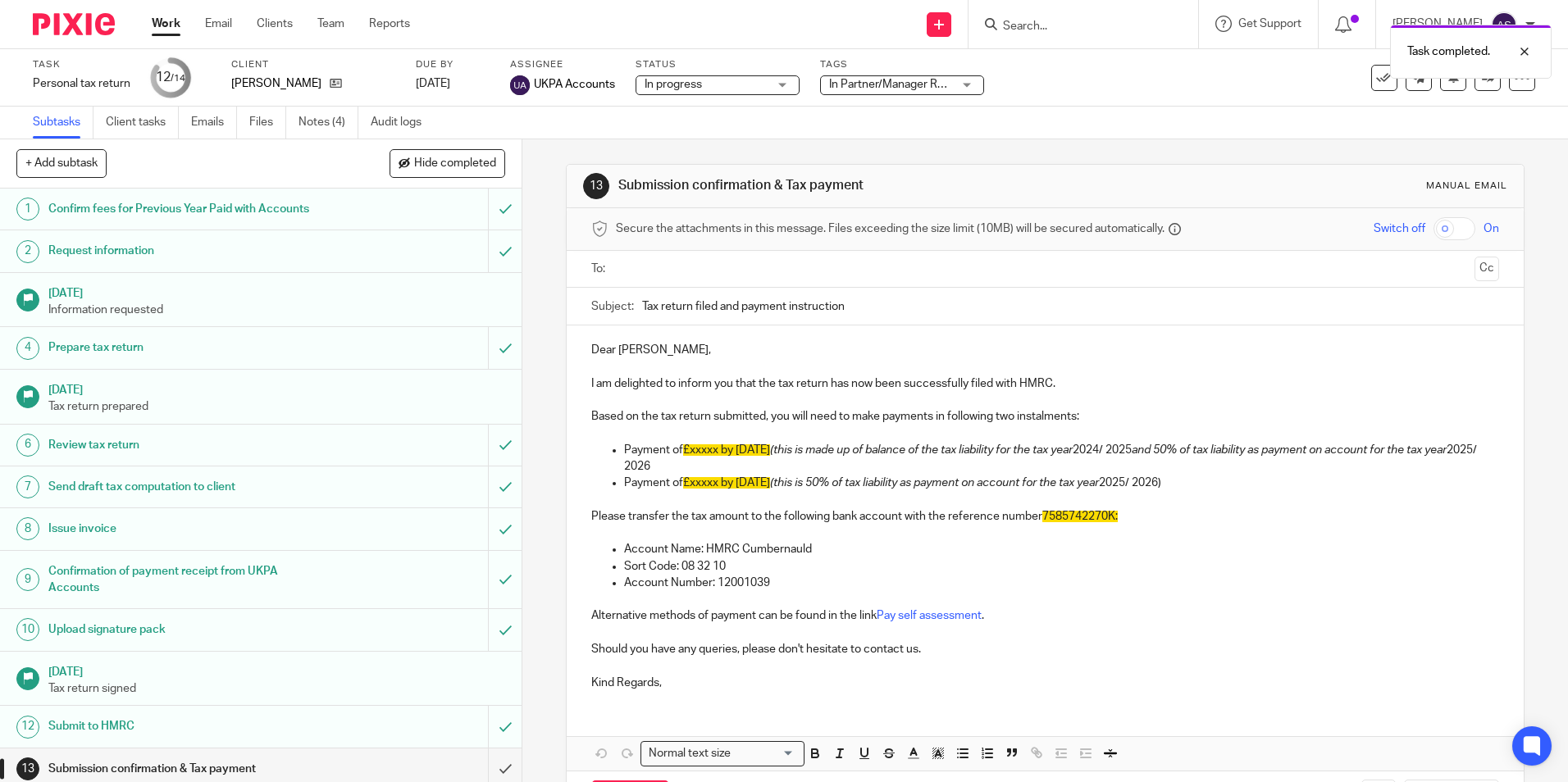
click at [139, 721] on h1 "Submit to HMRC" at bounding box center [190, 726] width 283 height 25
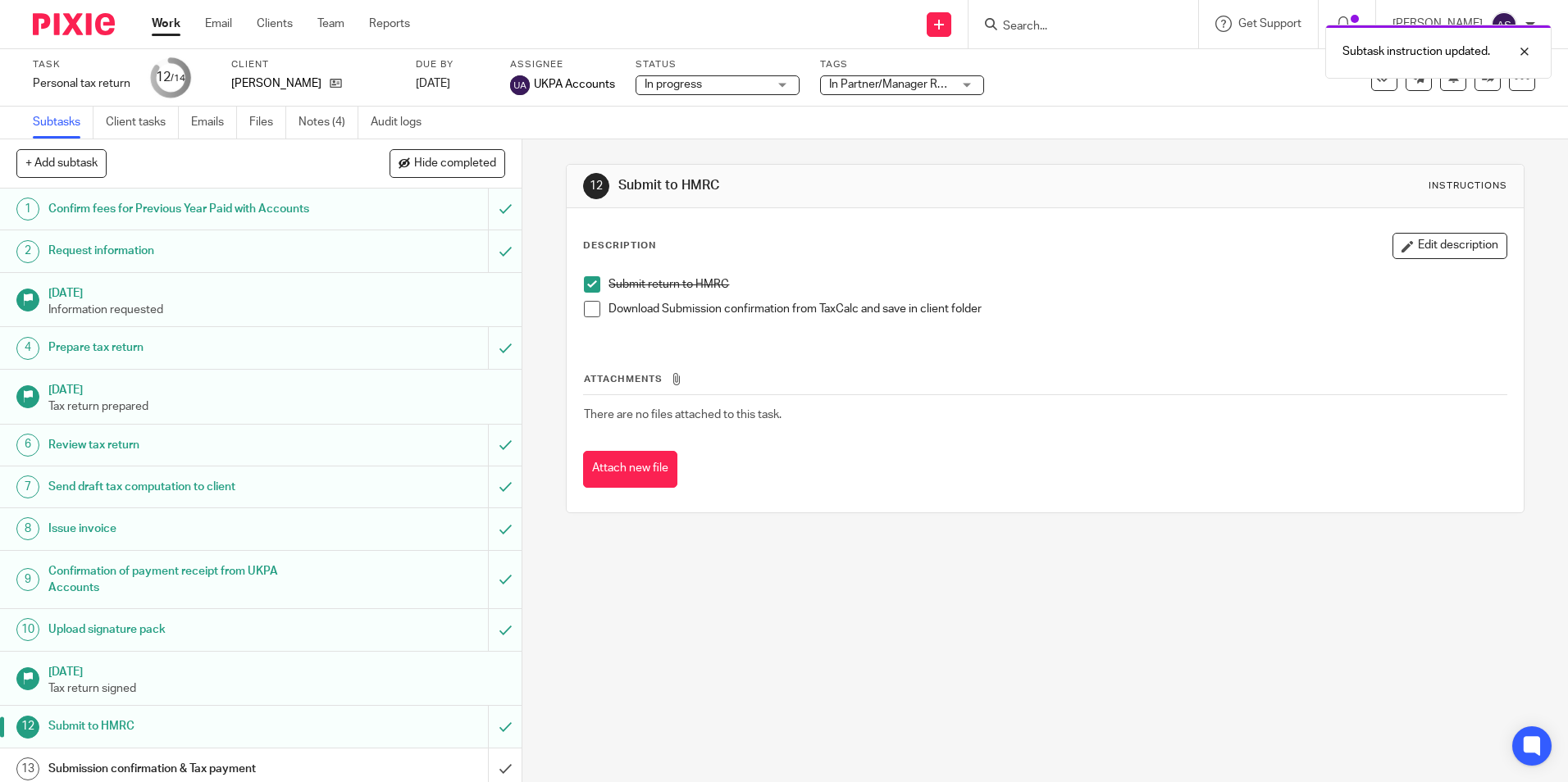
click at [584, 307] on span at bounding box center [592, 308] width 16 height 16
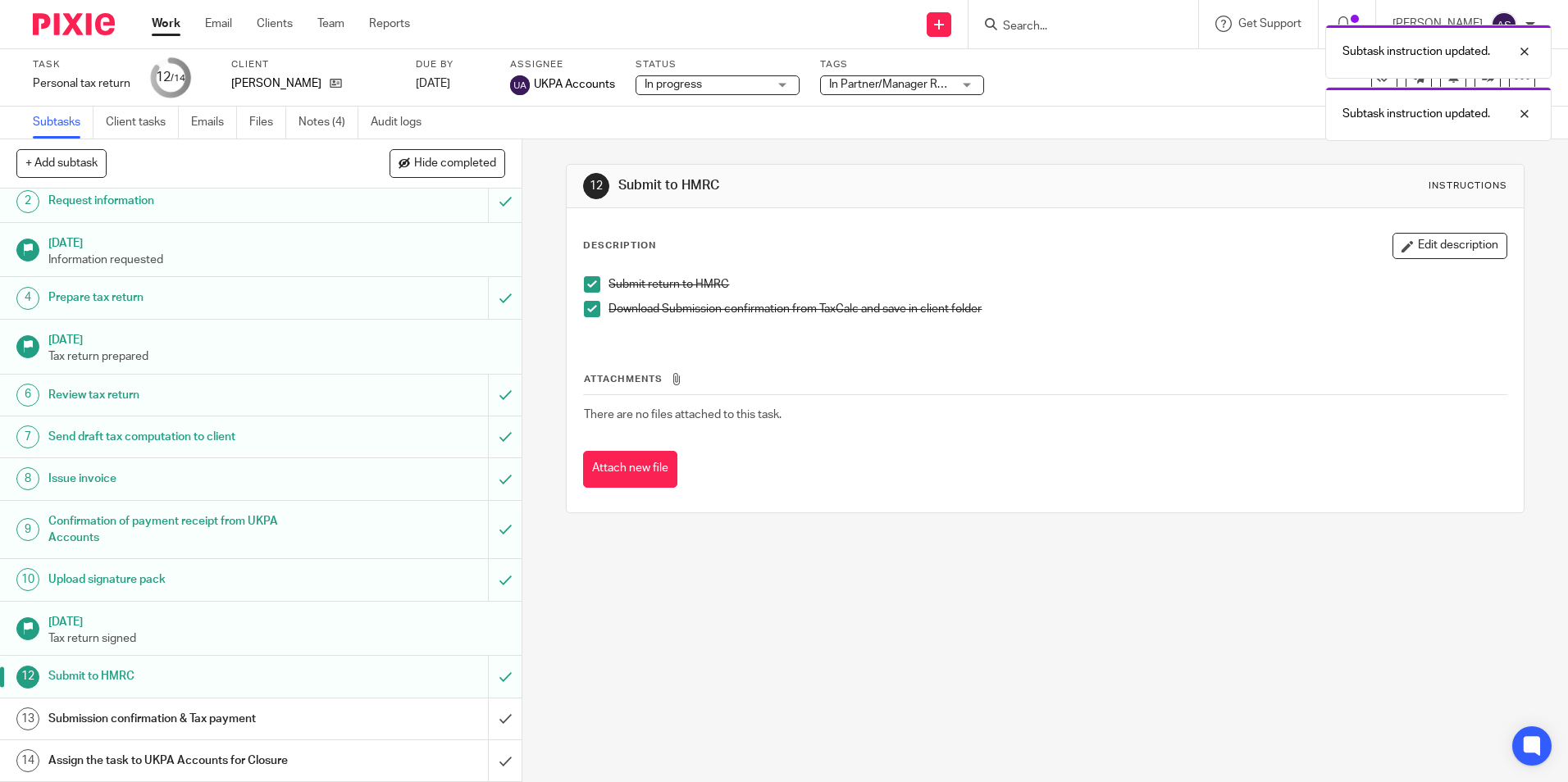
click at [234, 719] on h1 "Submission confirmation & Tax payment" at bounding box center [190, 719] width 283 height 25
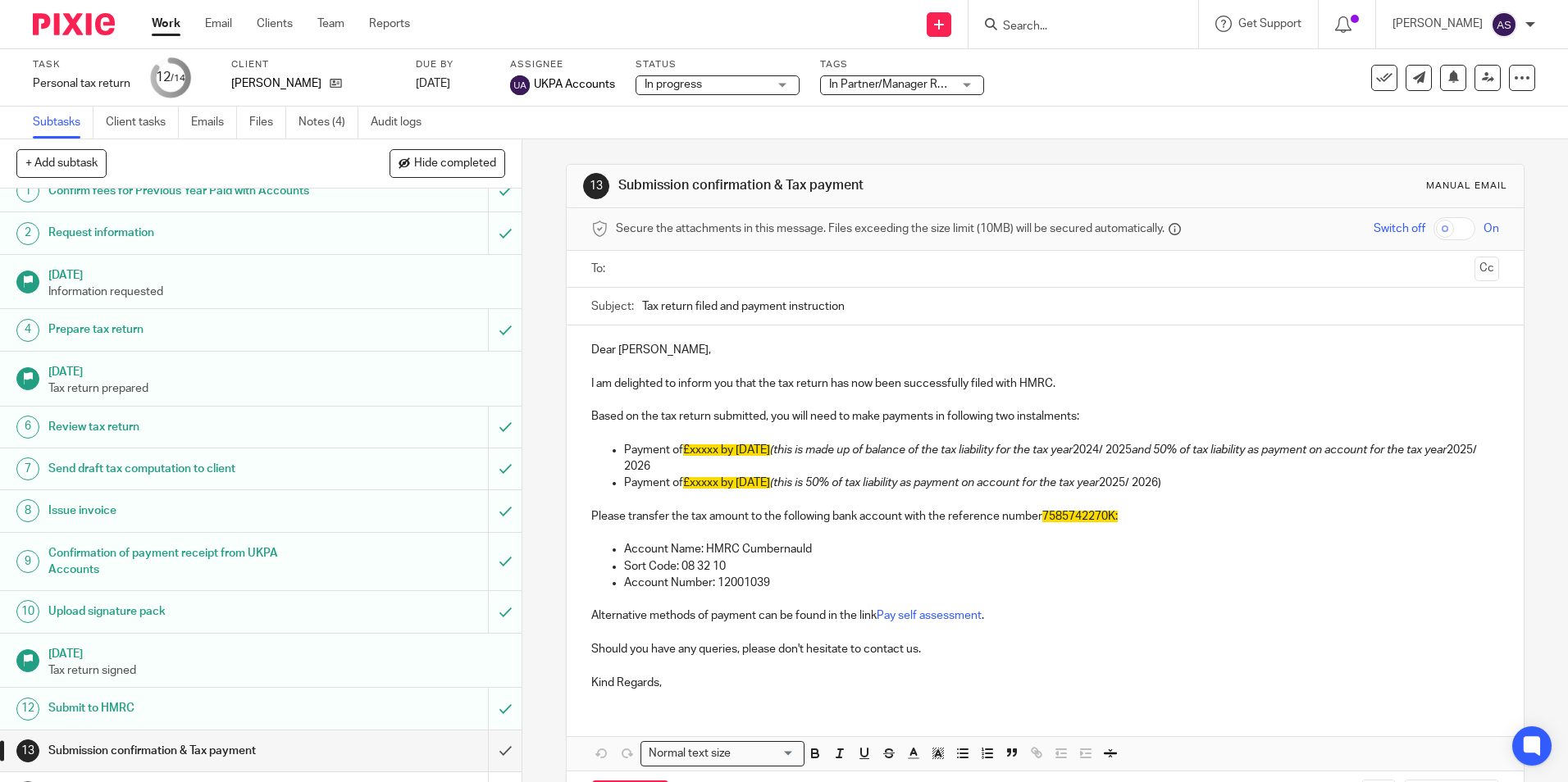
scroll to position [50, 0]
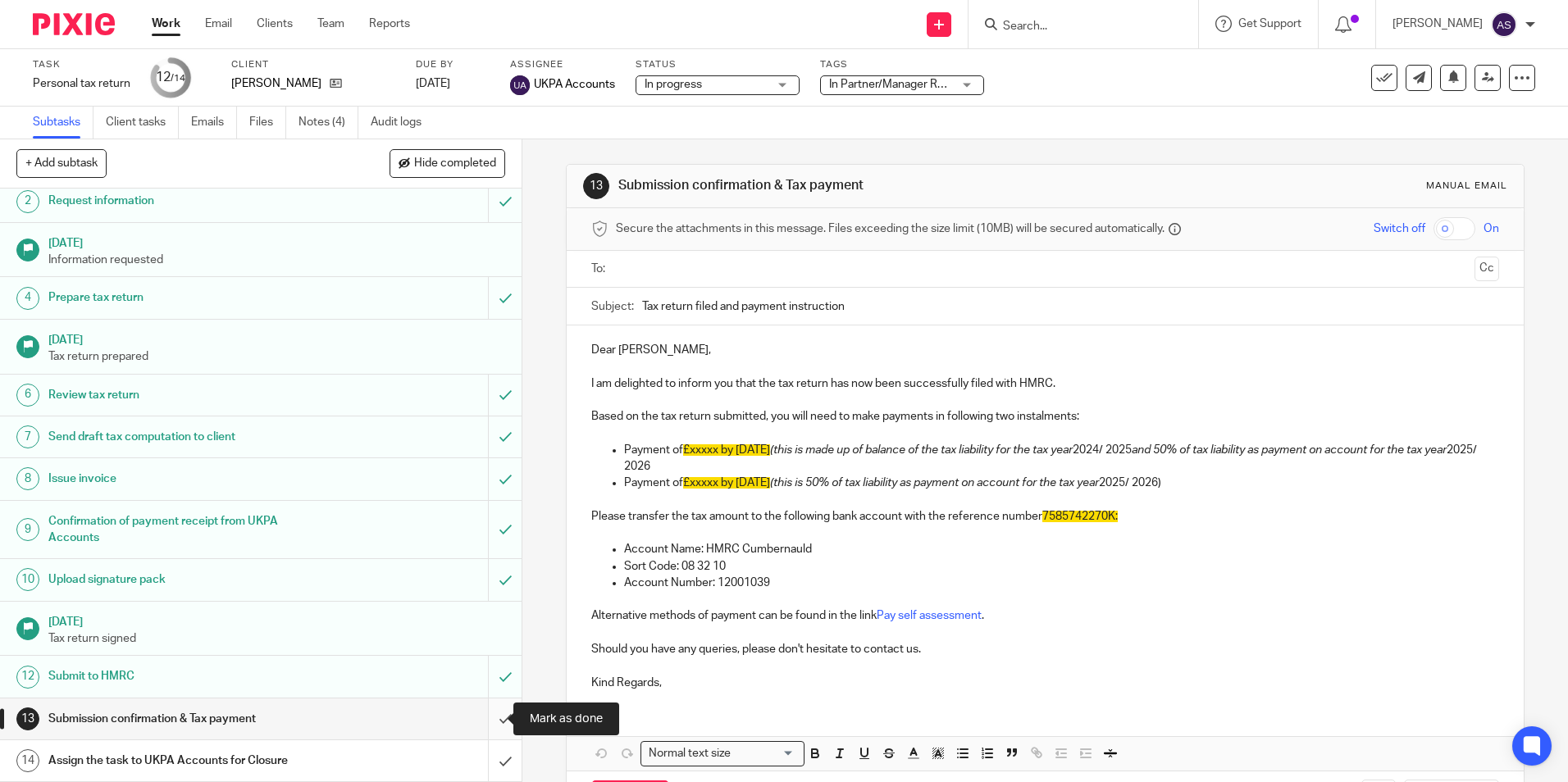
click at [488, 712] on input "submit" at bounding box center [261, 718] width 521 height 41
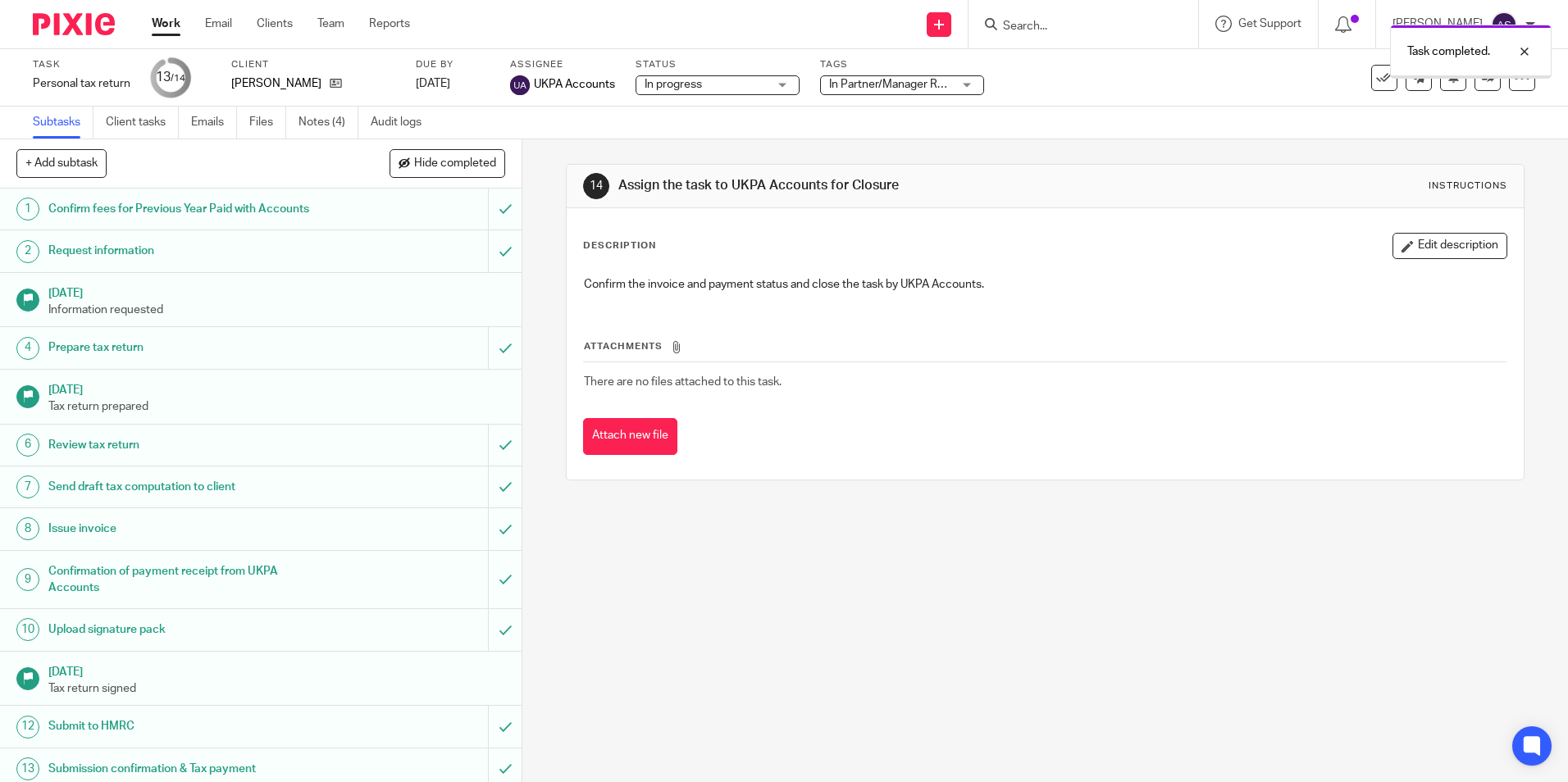
scroll to position [50, 0]
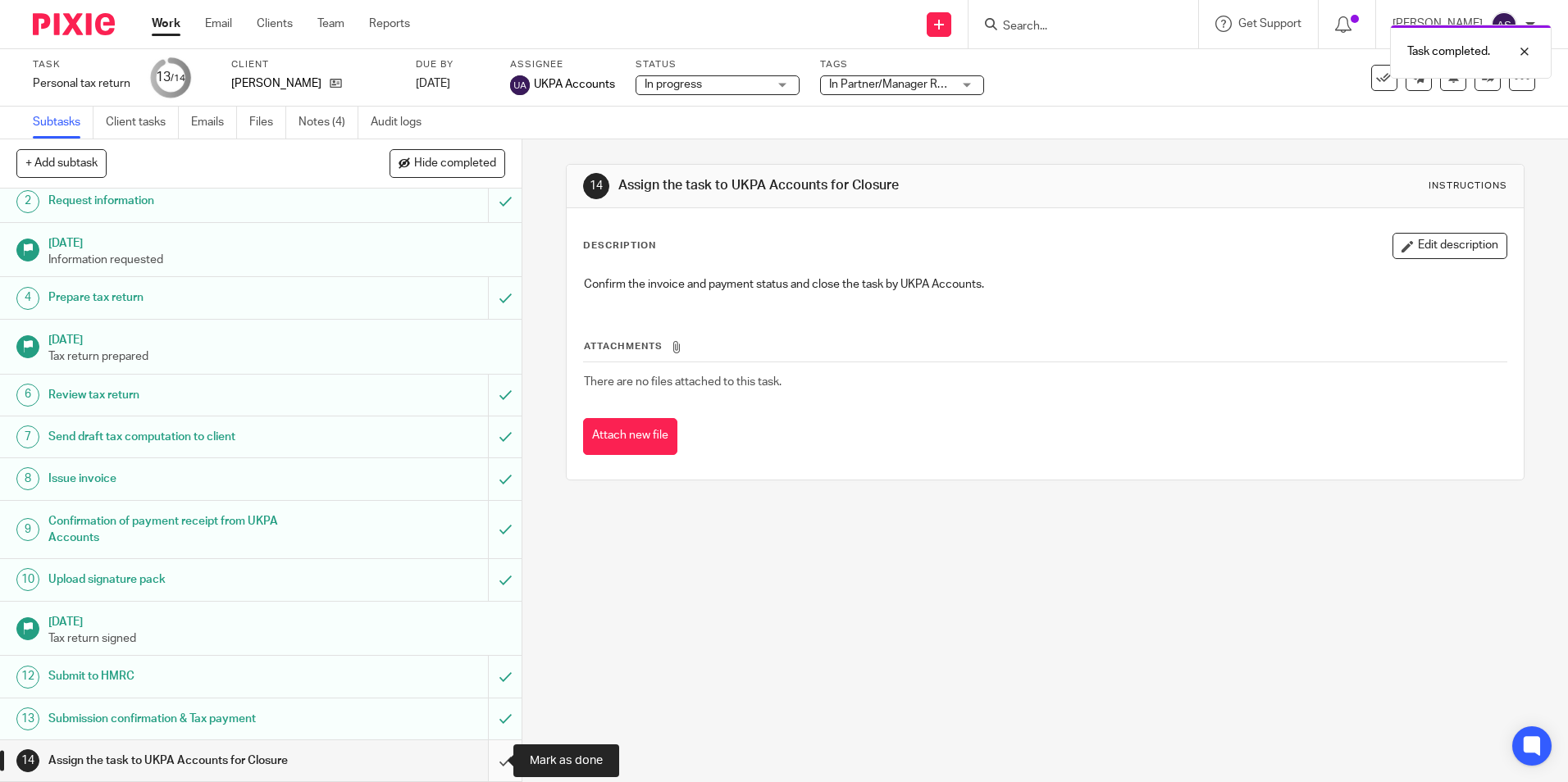
click at [483, 757] on input "submit" at bounding box center [261, 760] width 521 height 41
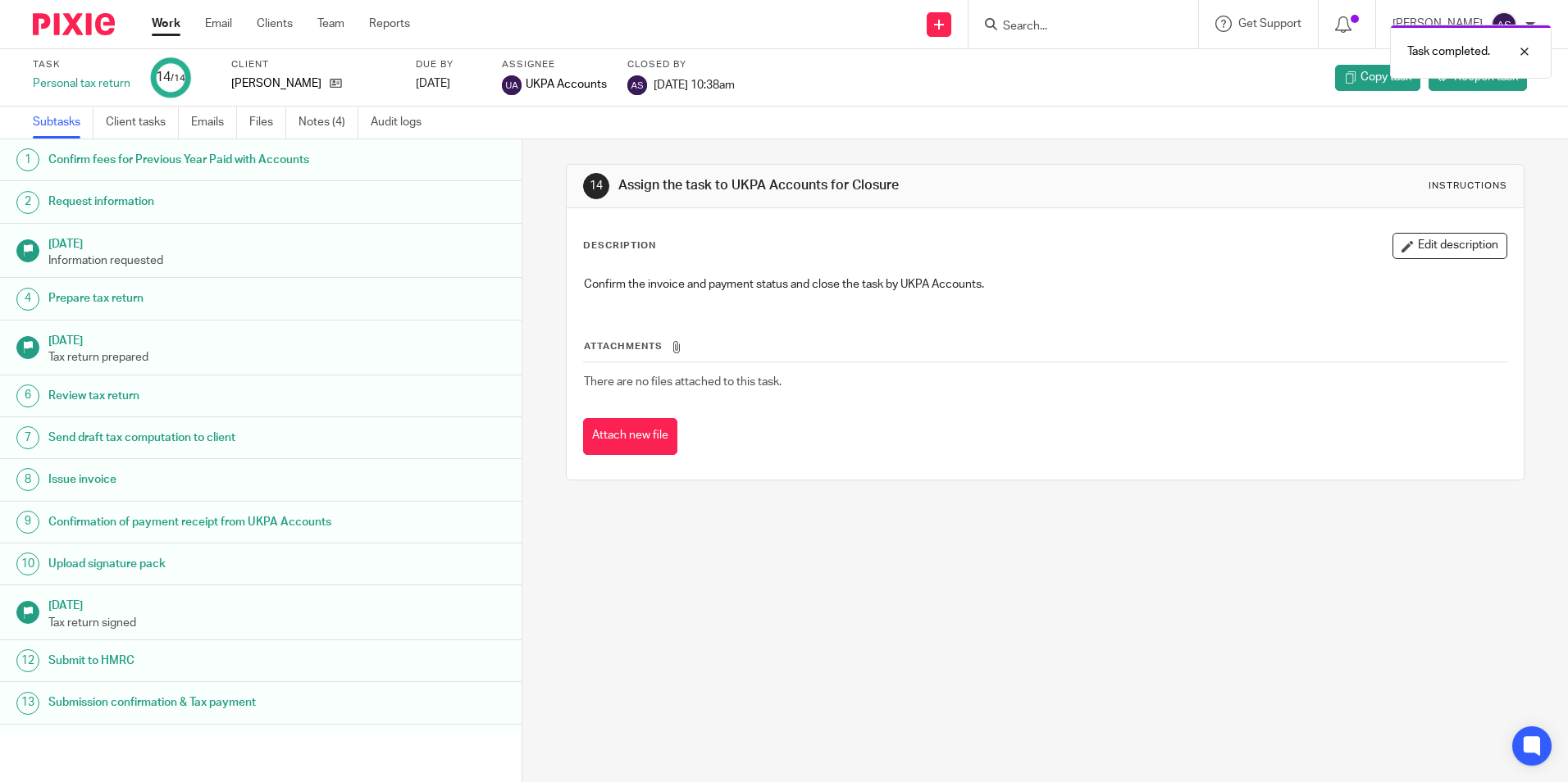
click at [46, 19] on img at bounding box center [74, 24] width 82 height 22
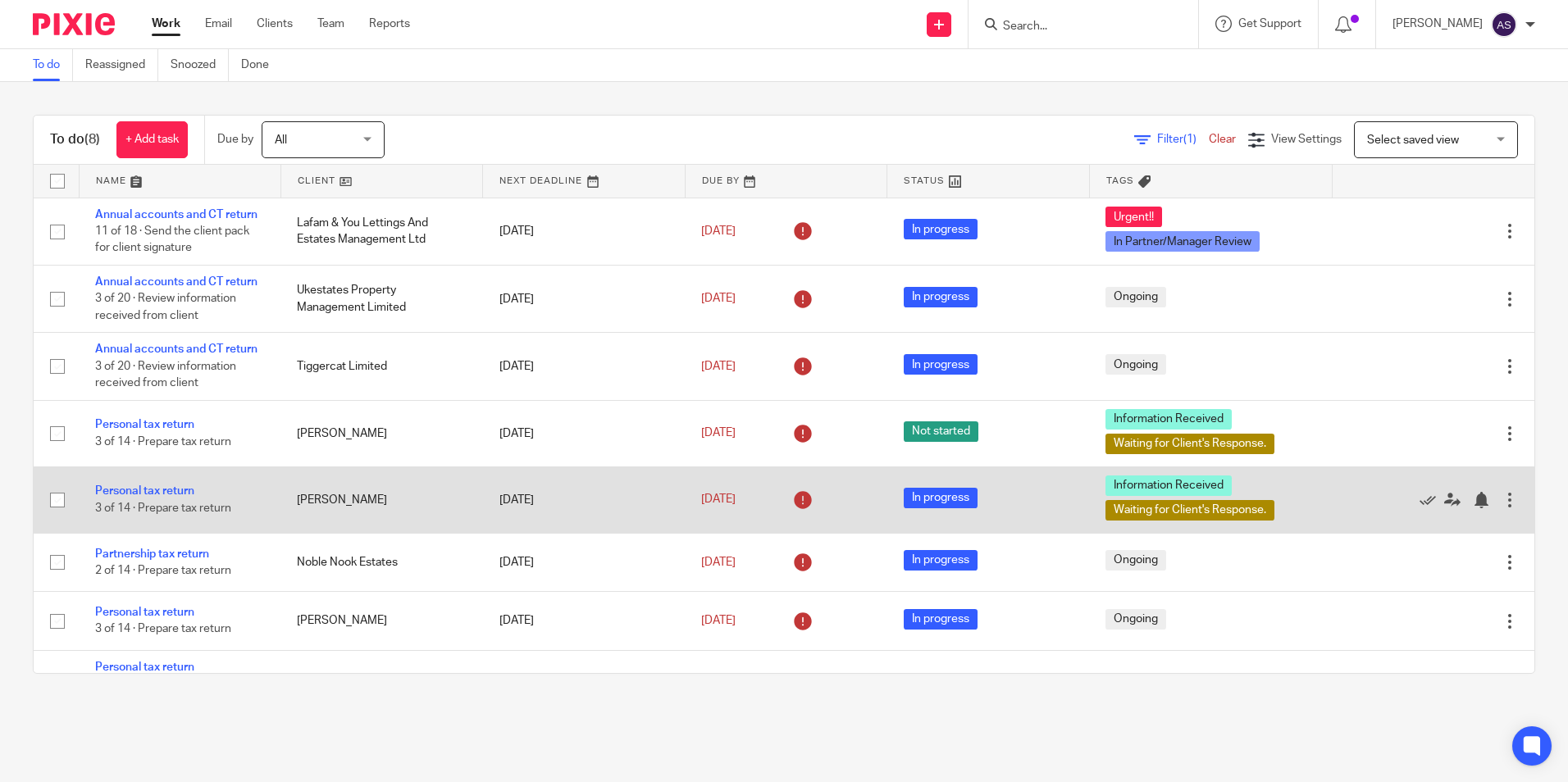
scroll to position [62, 0]
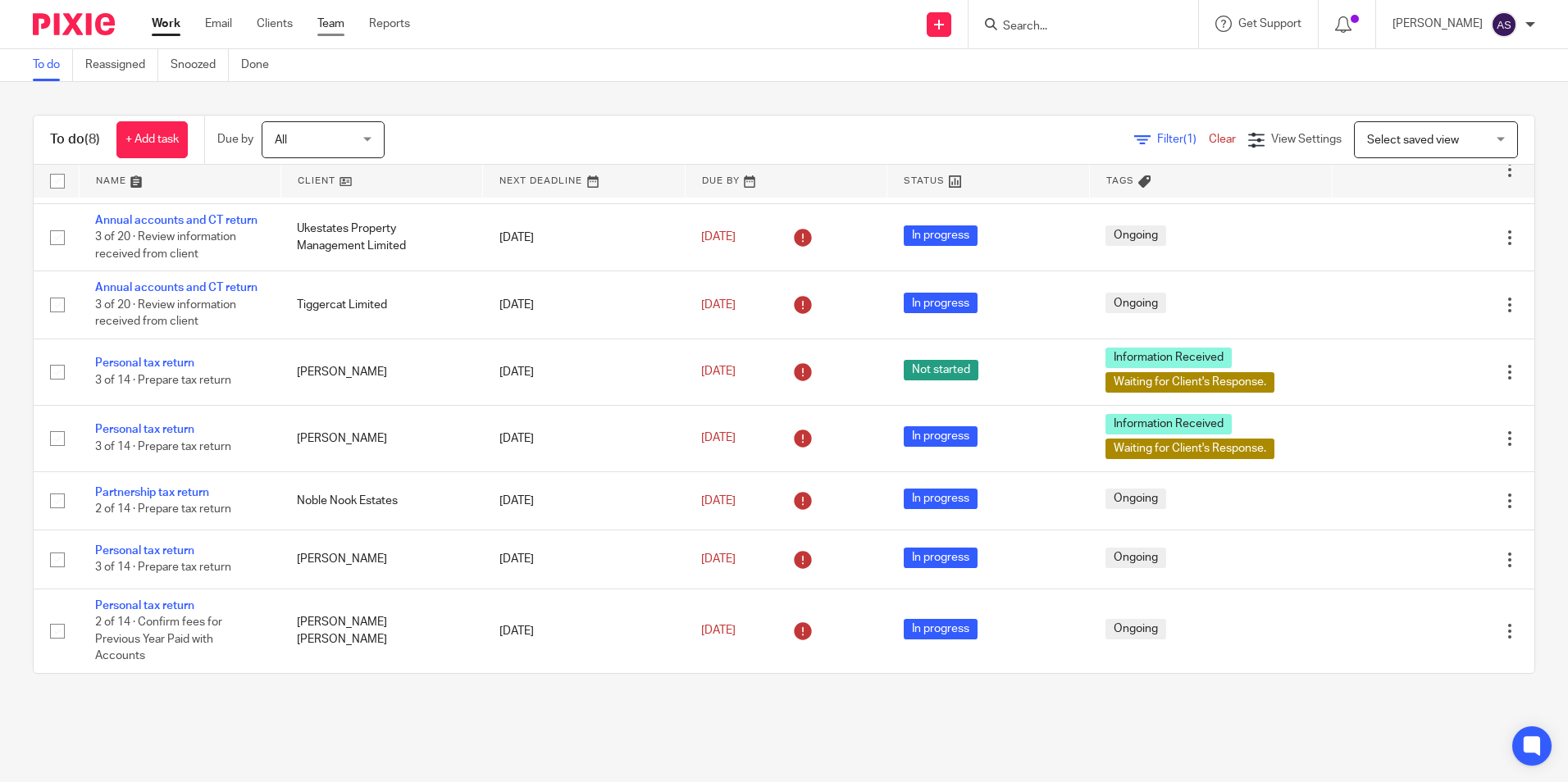
click at [337, 21] on link "Team" at bounding box center [331, 23] width 27 height 16
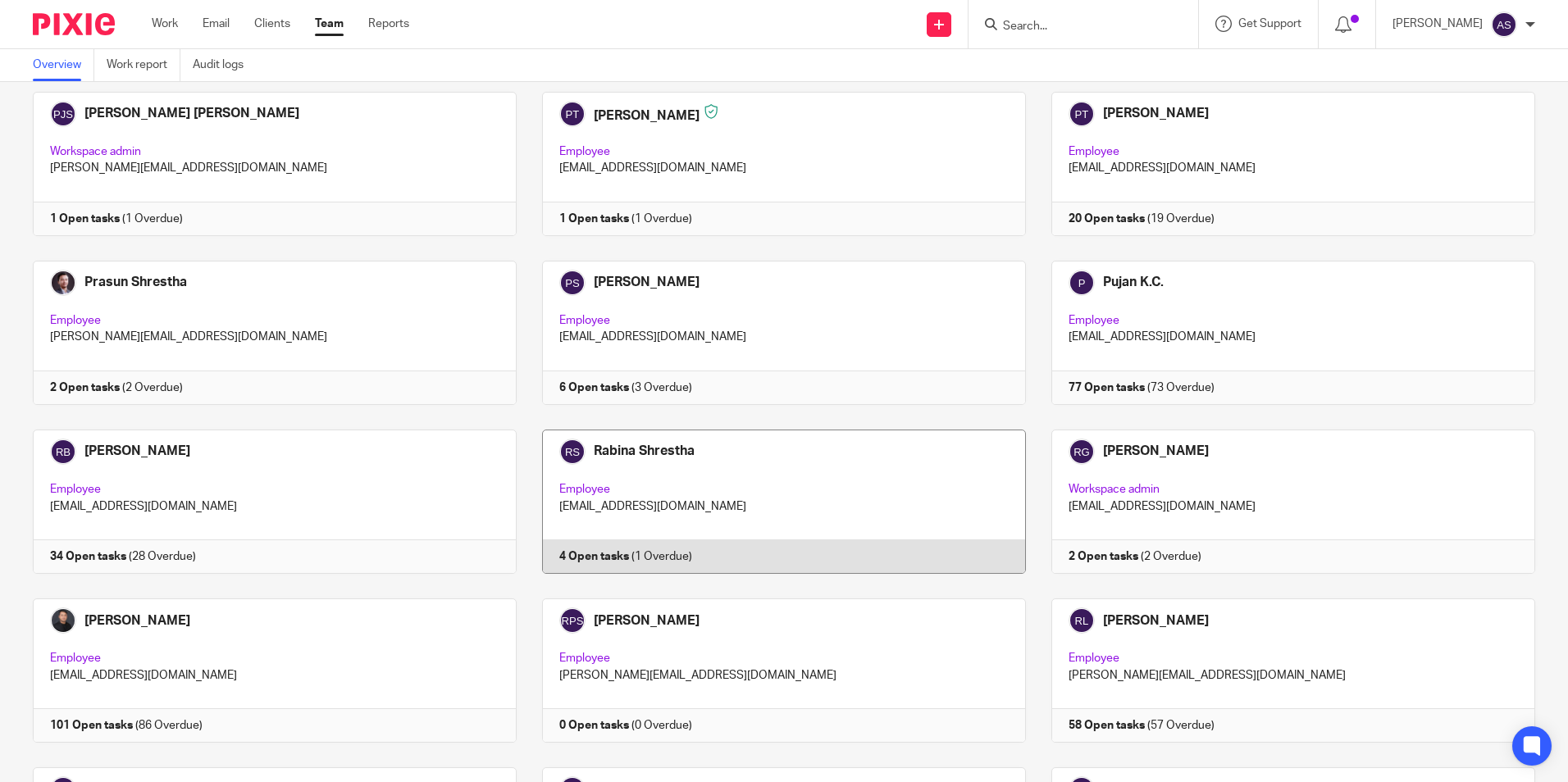
scroll to position [2705, 0]
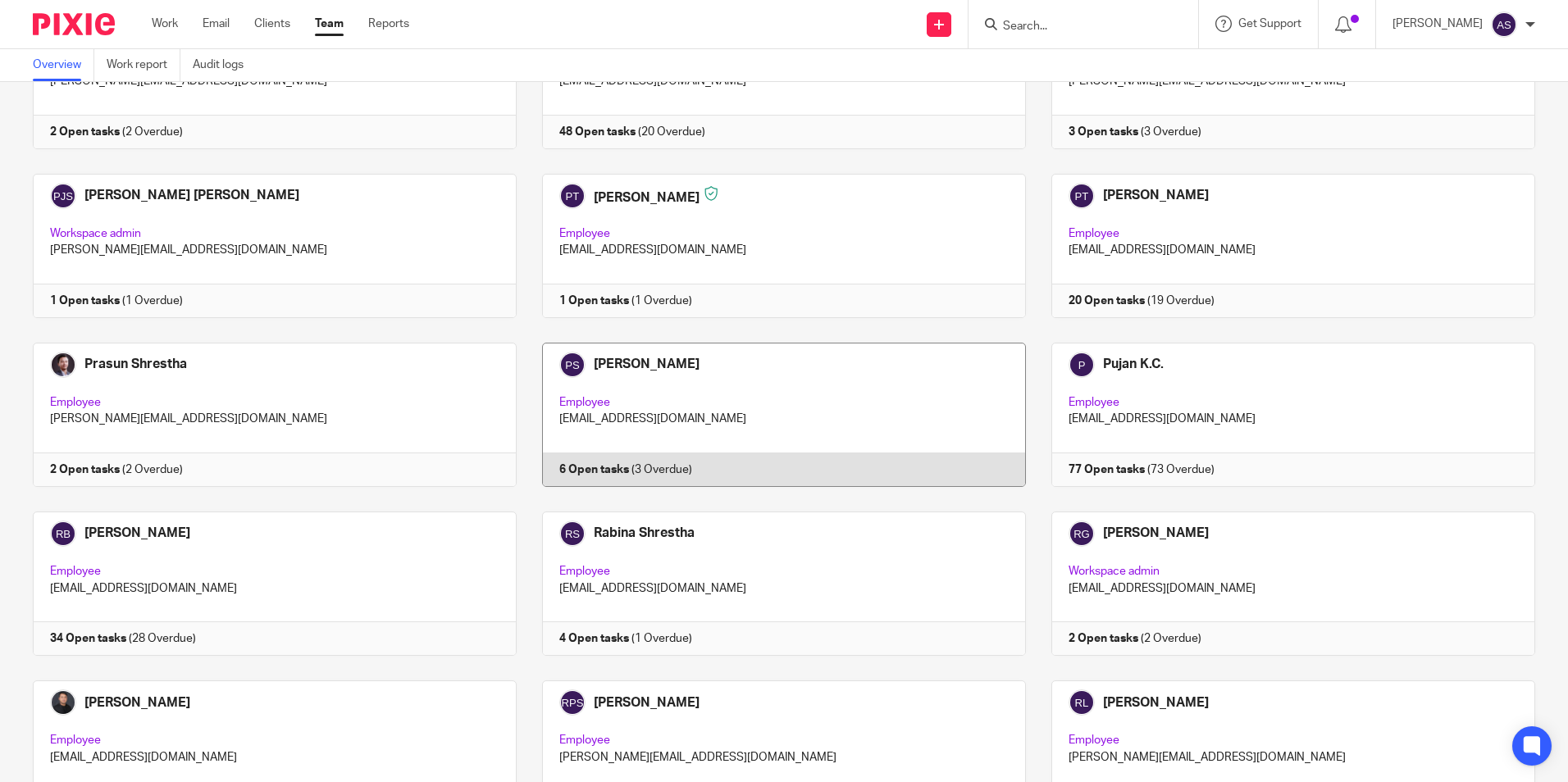
drag, startPoint x: 939, startPoint y: 424, endPoint x: 925, endPoint y: 406, distance: 22.8
